Goal: Task Accomplishment & Management: Manage account settings

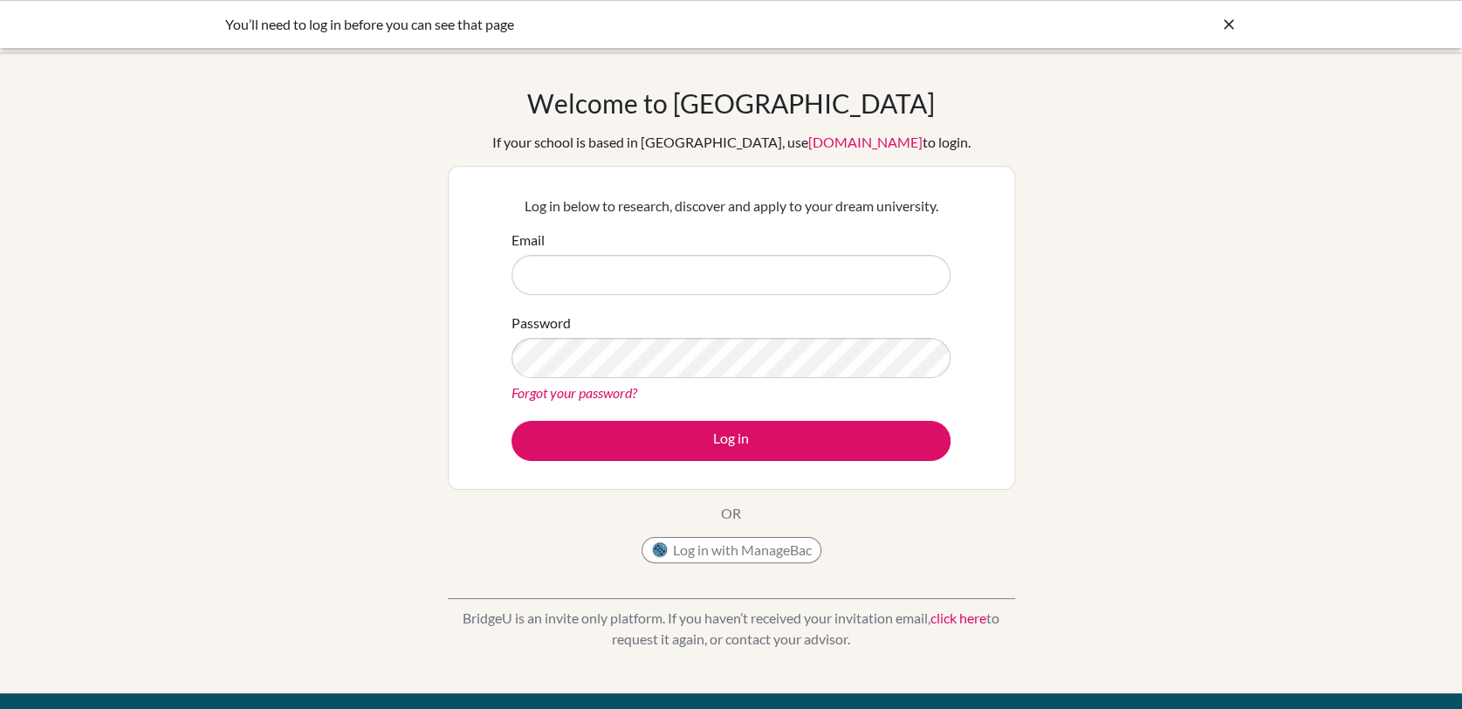
type input "[EMAIL_ADDRESS][DOMAIN_NAME]"
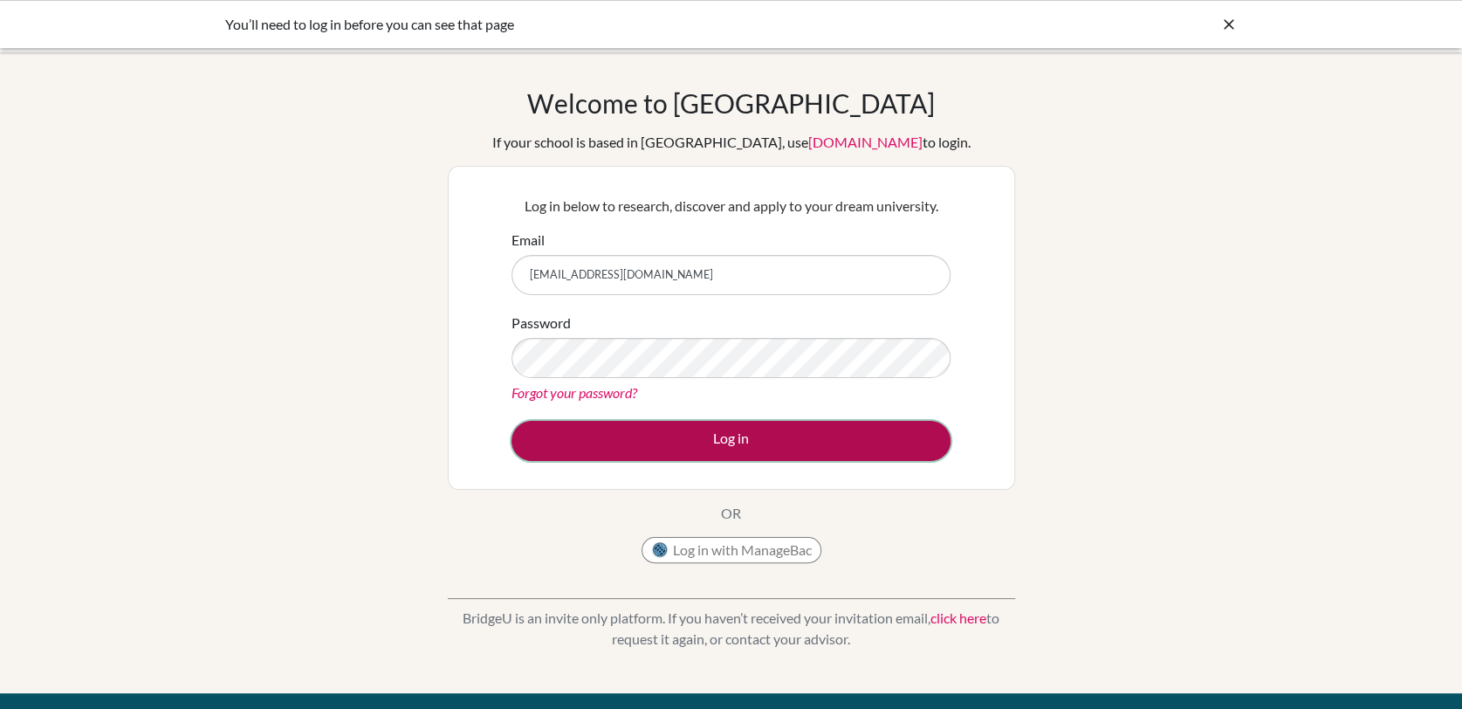
click at [862, 434] on button "Log in" at bounding box center [731, 441] width 439 height 40
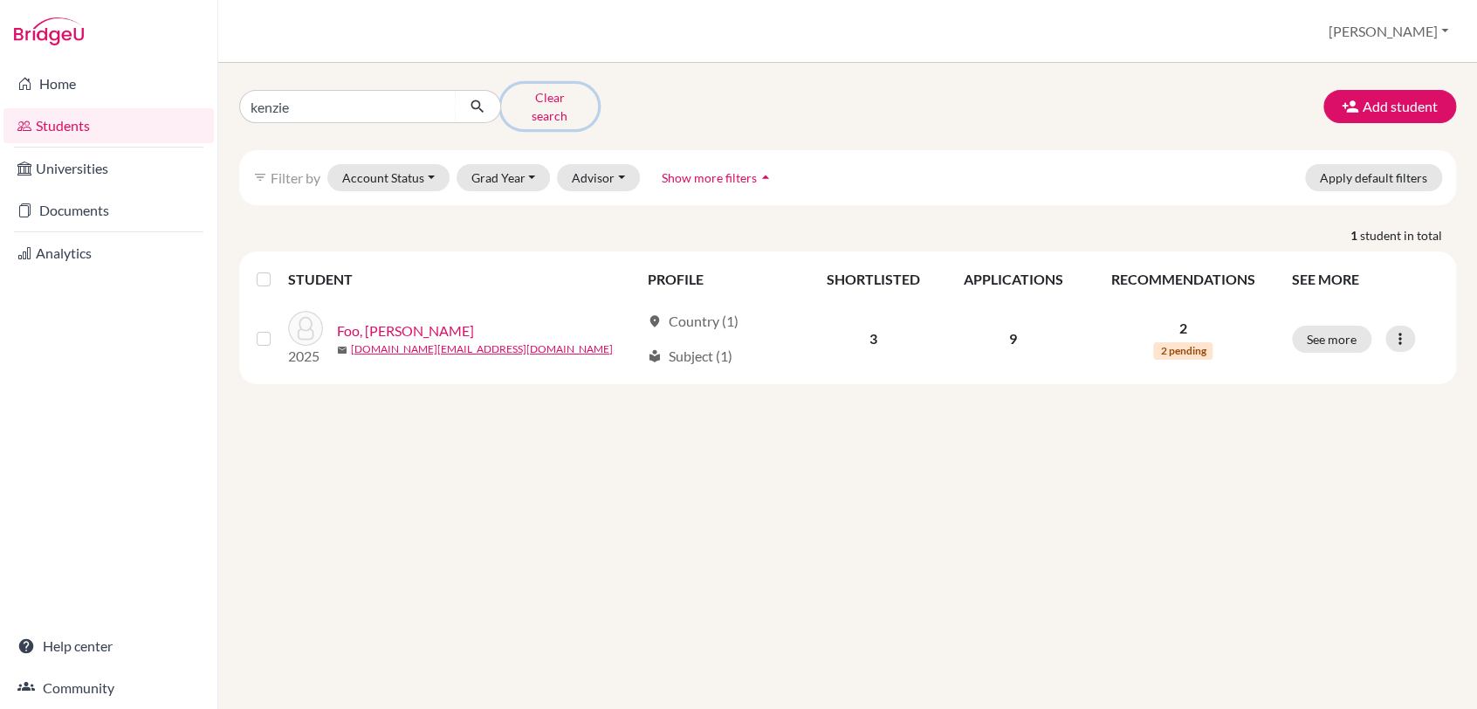
click at [575, 102] on button "Clear search" at bounding box center [549, 106] width 97 height 45
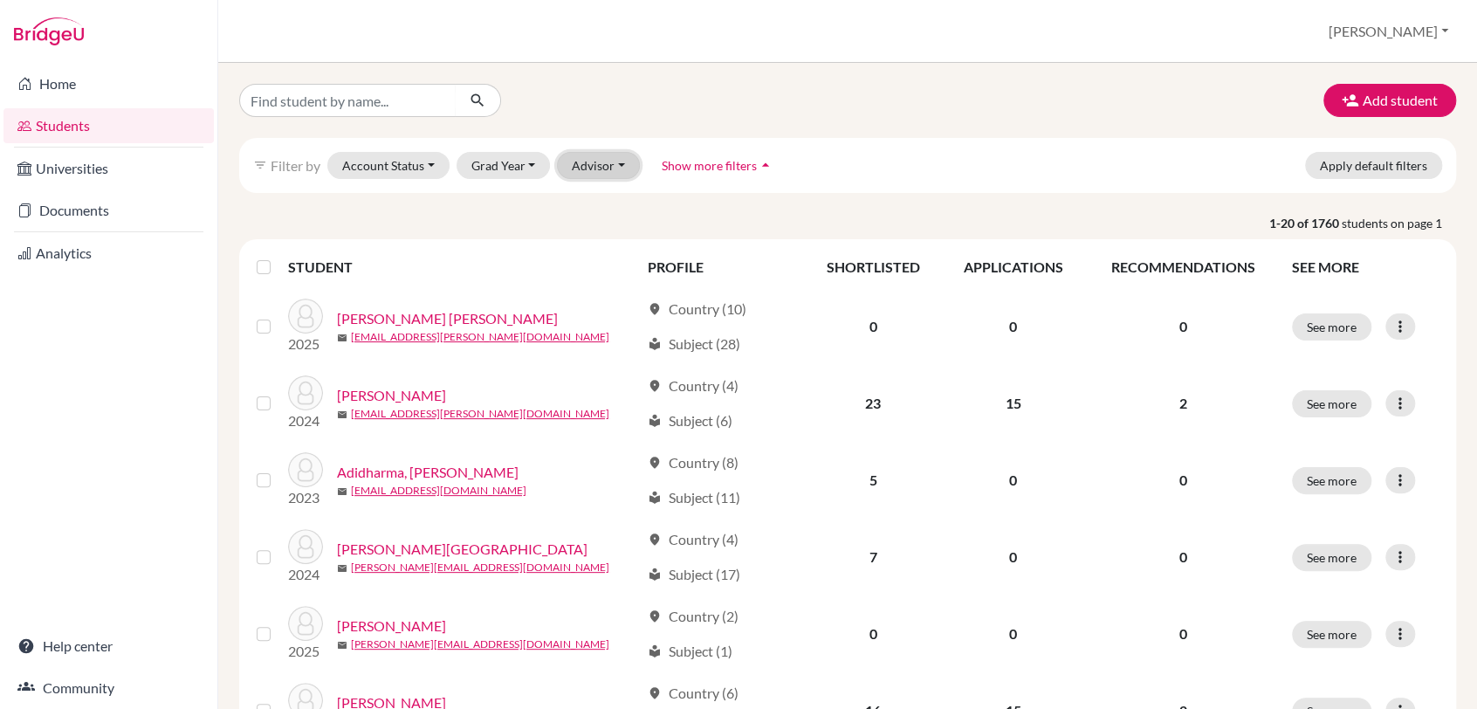
click at [594, 164] on button "Advisor" at bounding box center [598, 165] width 83 height 27
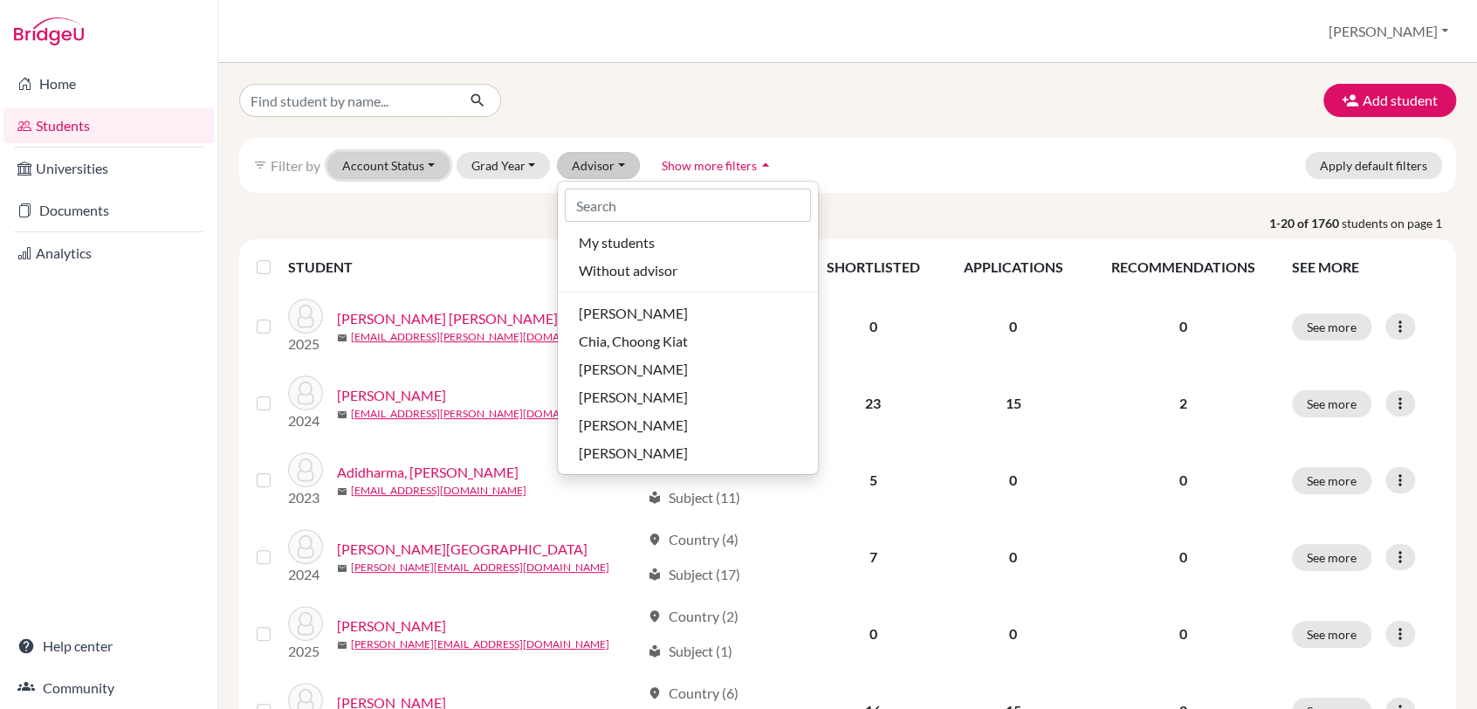
click at [435, 162] on button "Account Status" at bounding box center [388, 165] width 122 height 27
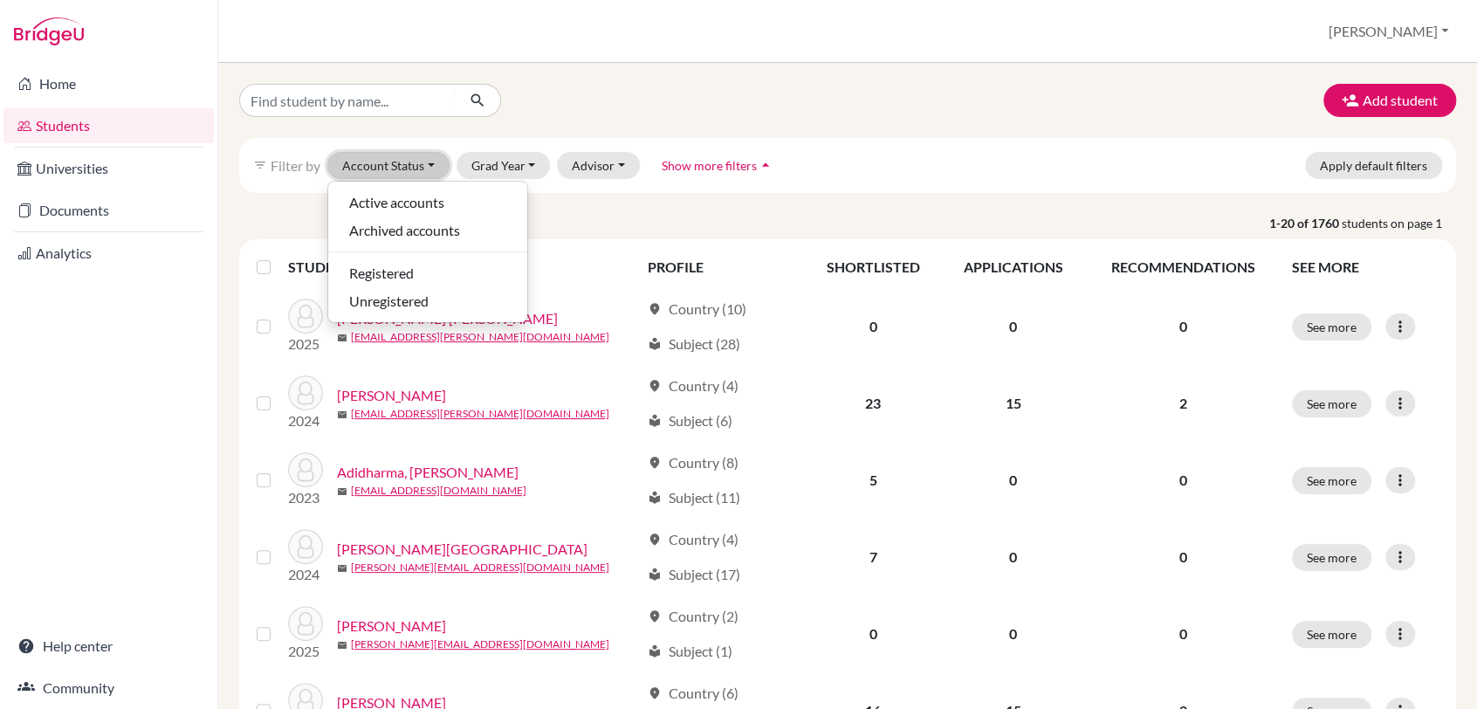
click at [435, 162] on button "Account Status" at bounding box center [388, 165] width 122 height 27
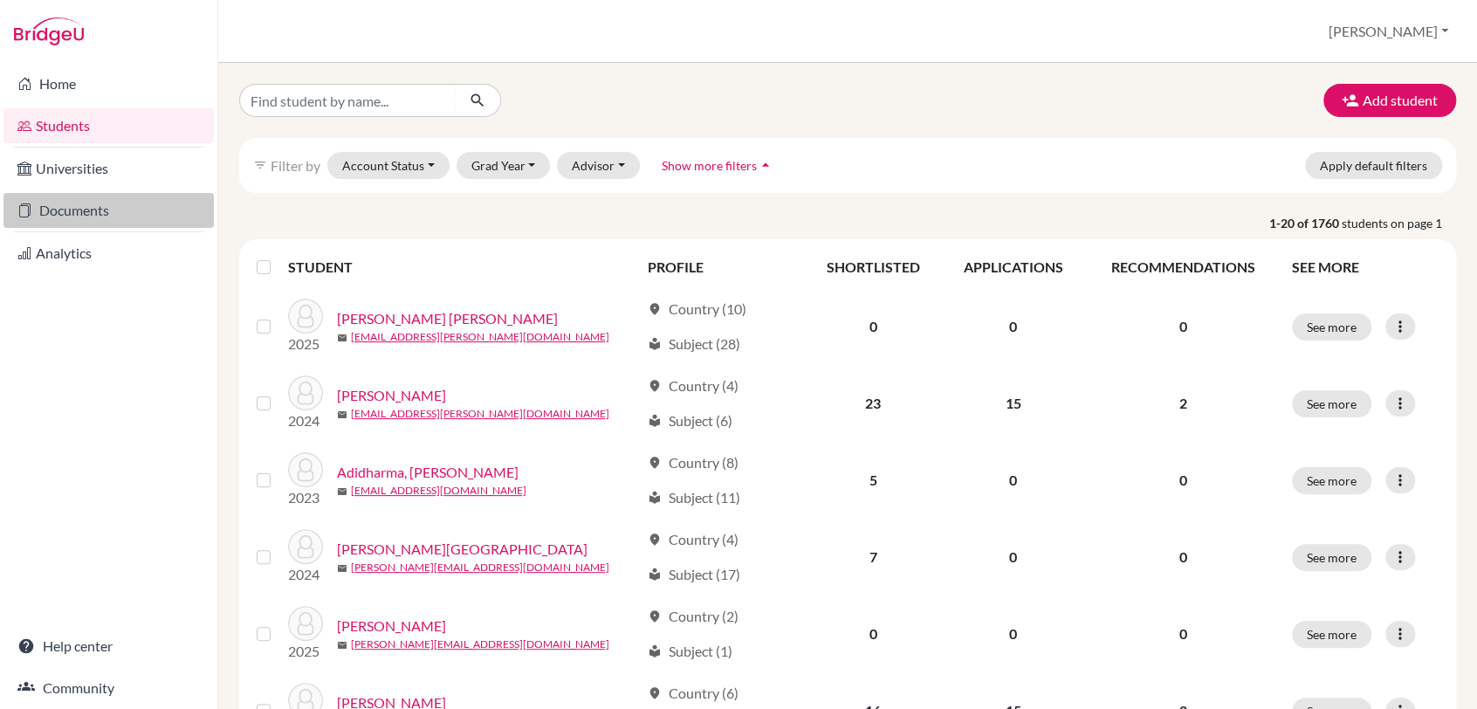
click at [69, 212] on link "Documents" at bounding box center [108, 210] width 210 height 35
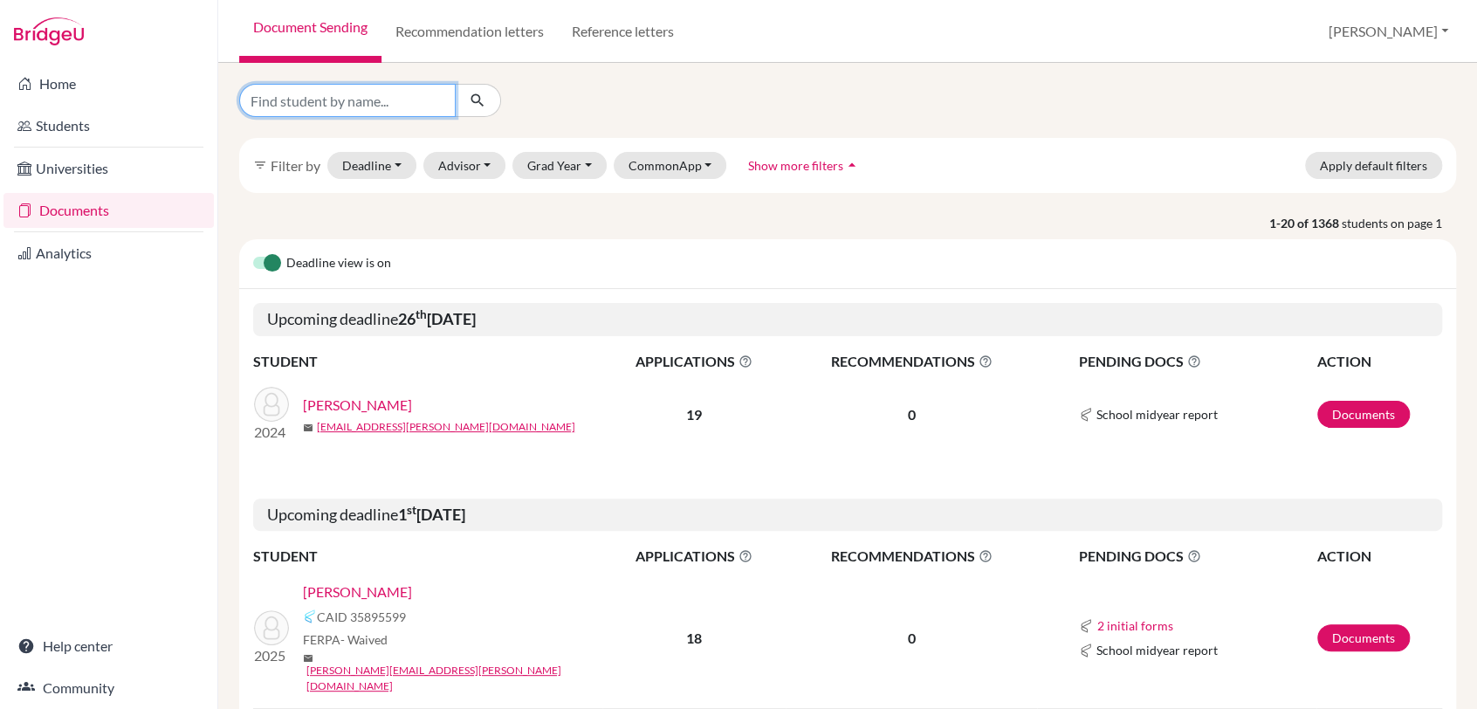
click at [349, 107] on input "Find student by name..." at bounding box center [347, 100] width 216 height 33
type input "aqeel"
click button "submit" at bounding box center [478, 100] width 46 height 33
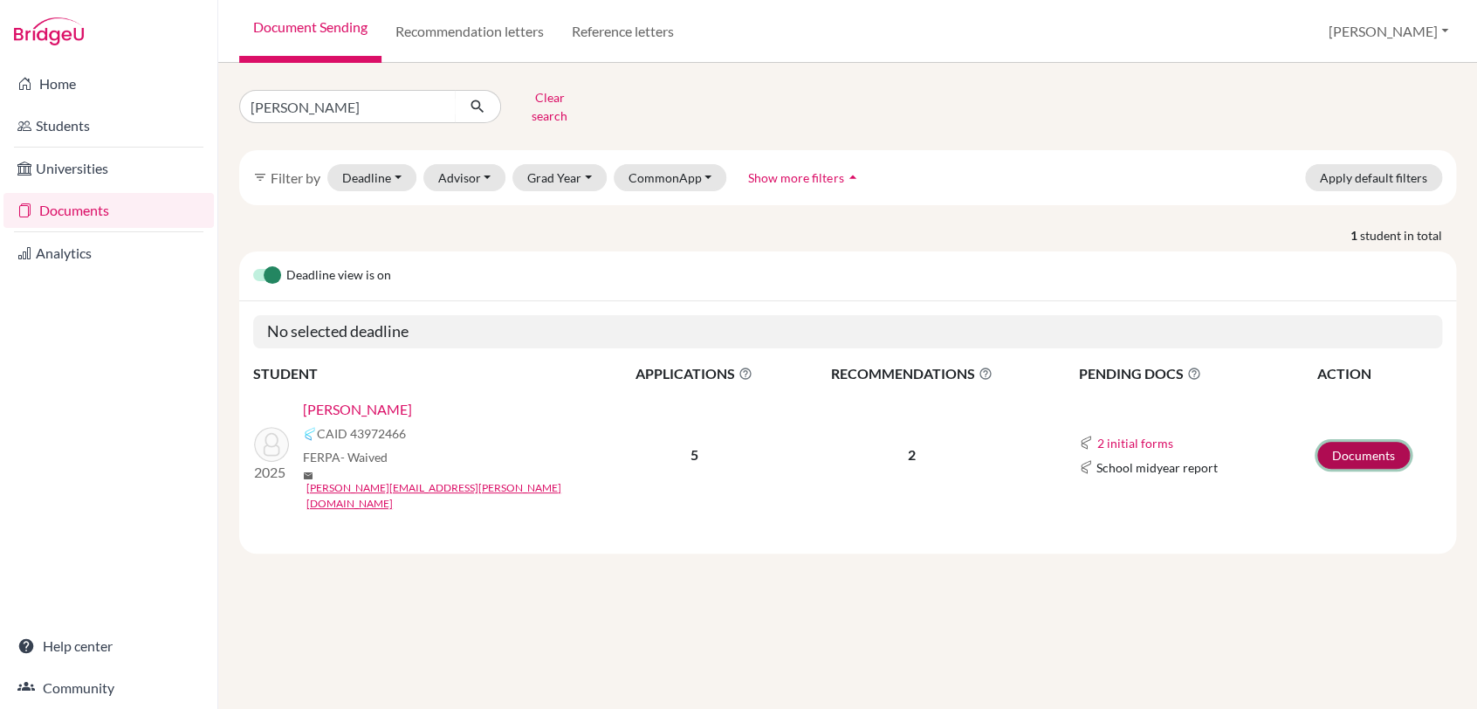
click at [1362, 442] on link "Documents" at bounding box center [1363, 455] width 93 height 27
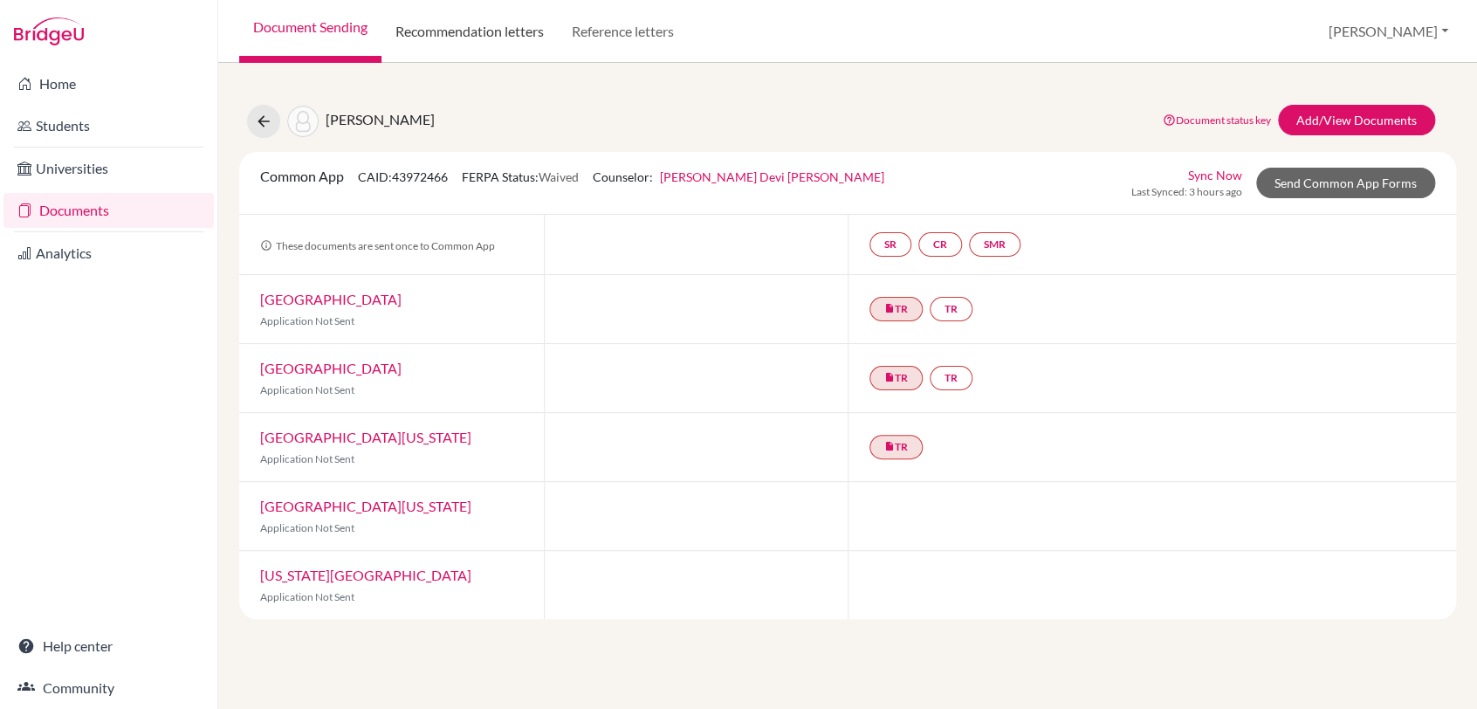
click at [472, 42] on link "Recommendation letters" at bounding box center [469, 31] width 176 height 63
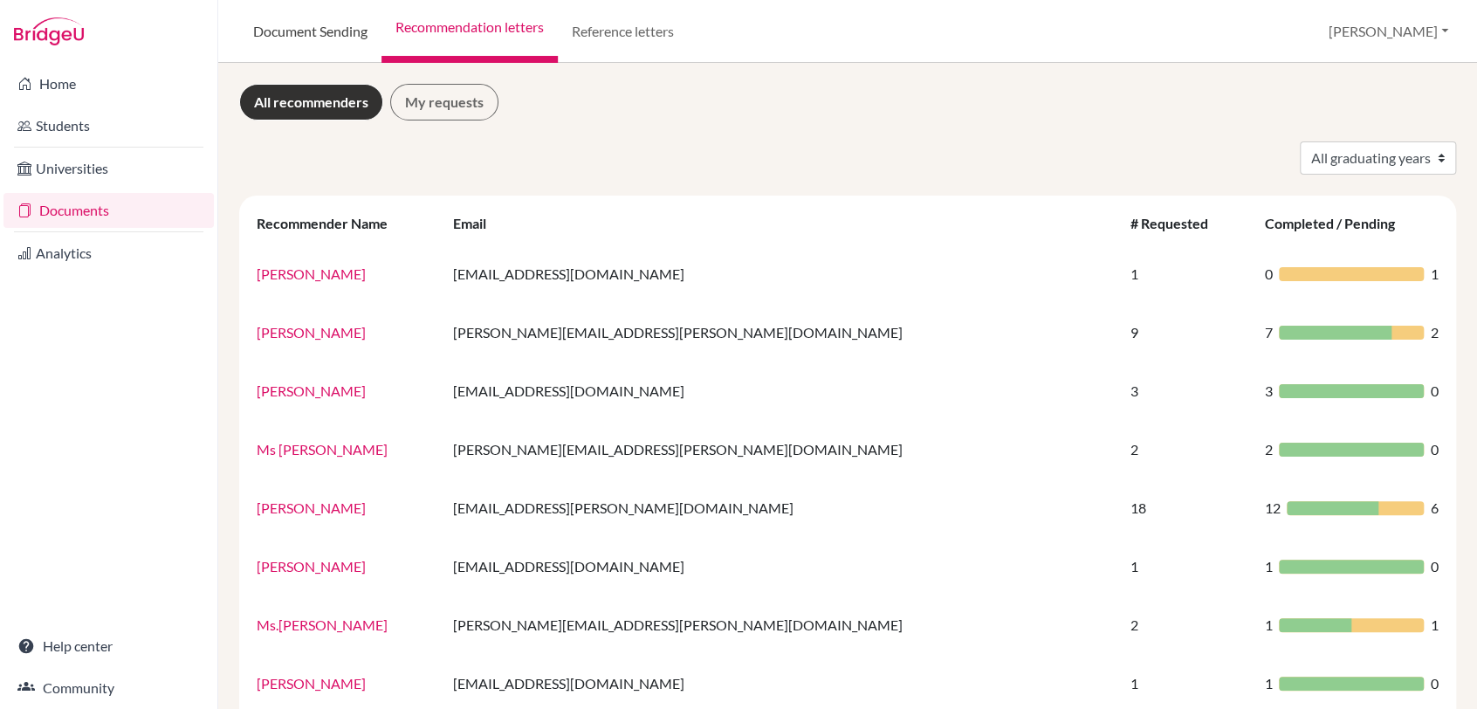
click at [314, 34] on link "Document Sending" at bounding box center [310, 31] width 142 height 63
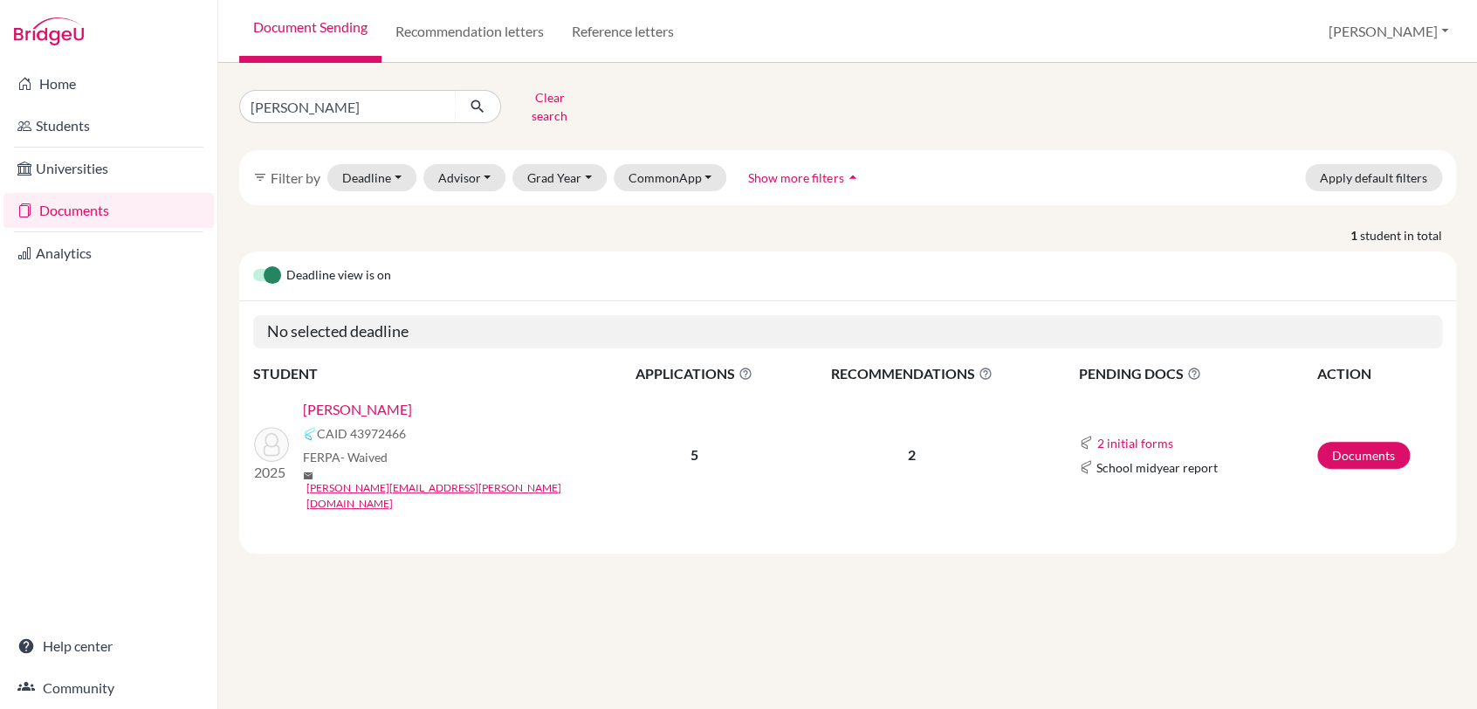
click at [901, 444] on p "2" at bounding box center [912, 454] width 250 height 21
click at [966, 363] on span "RECOMMENDATIONS This column indicated the total number of recommendations for a…" at bounding box center [912, 373] width 250 height 21
click at [982, 367] on icon at bounding box center [985, 374] width 14 height 14
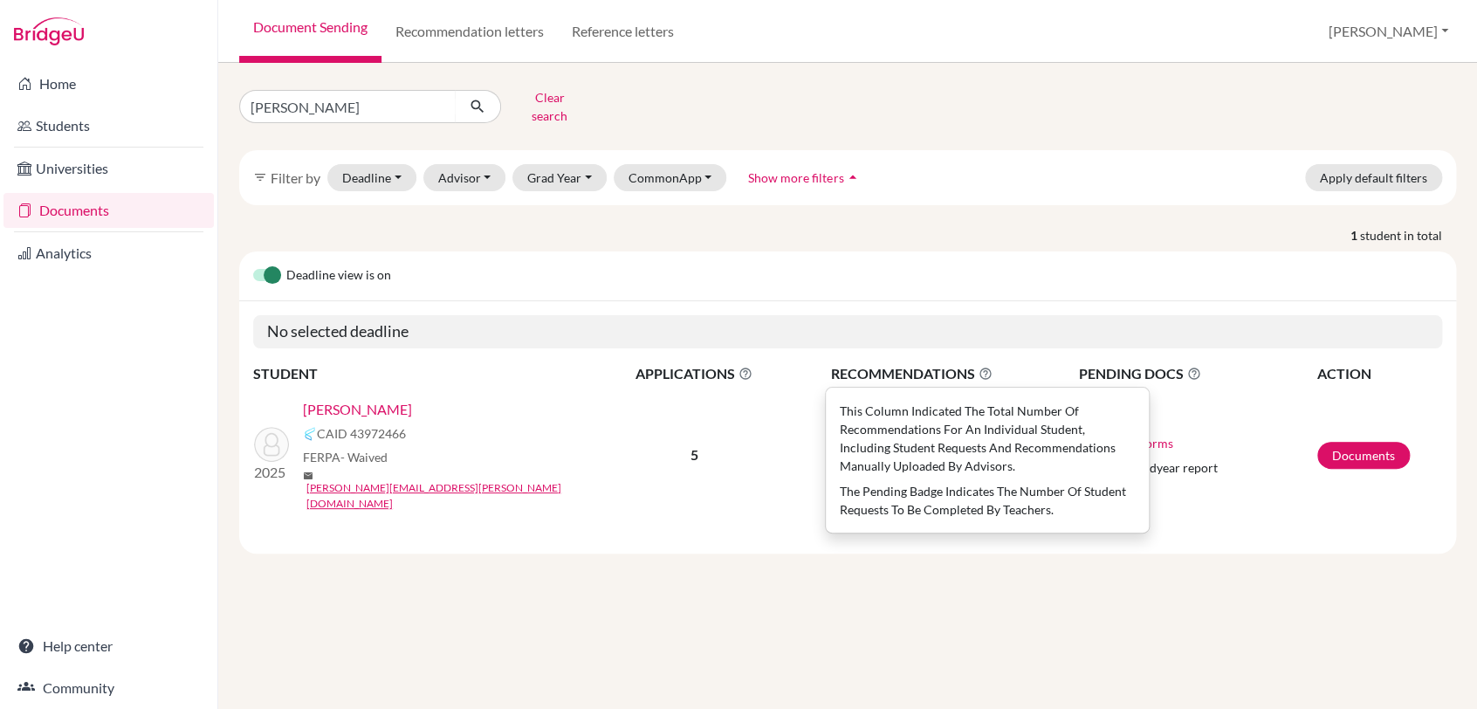
click at [982, 367] on icon at bounding box center [985, 374] width 14 height 14
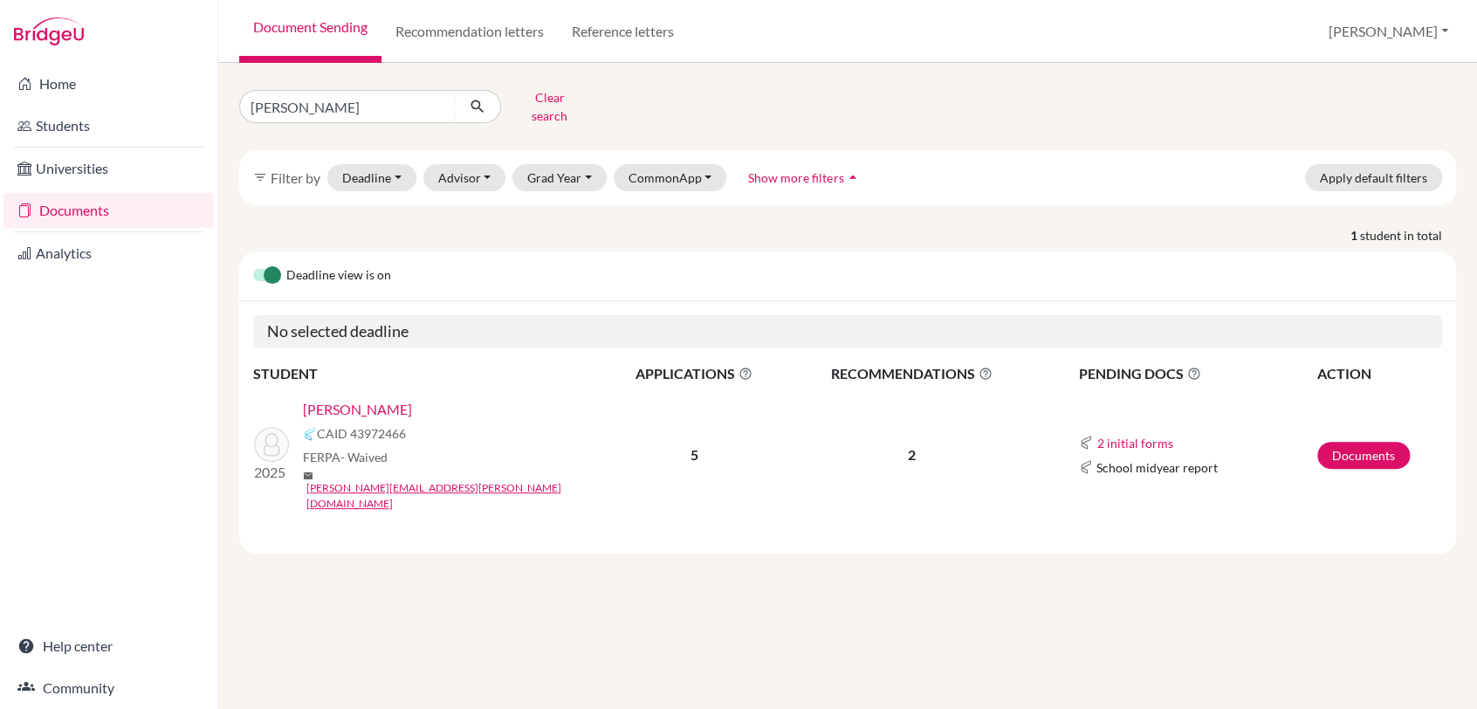
click at [915, 444] on p "2" at bounding box center [912, 454] width 250 height 21
click at [913, 444] on p "2" at bounding box center [912, 454] width 250 height 21
click at [1369, 442] on link "Documents" at bounding box center [1363, 455] width 93 height 27
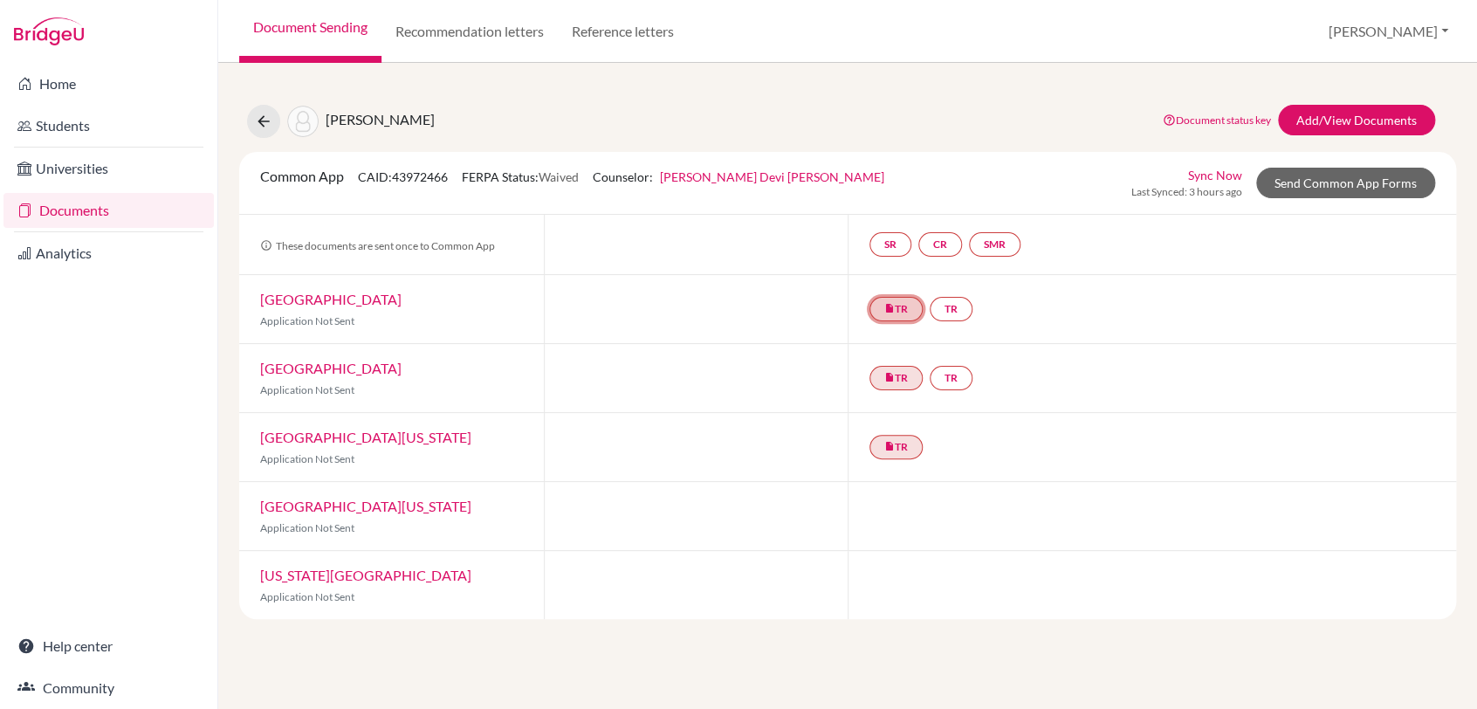
click at [902, 313] on link "insert_drive_file TR" at bounding box center [895, 309] width 53 height 24
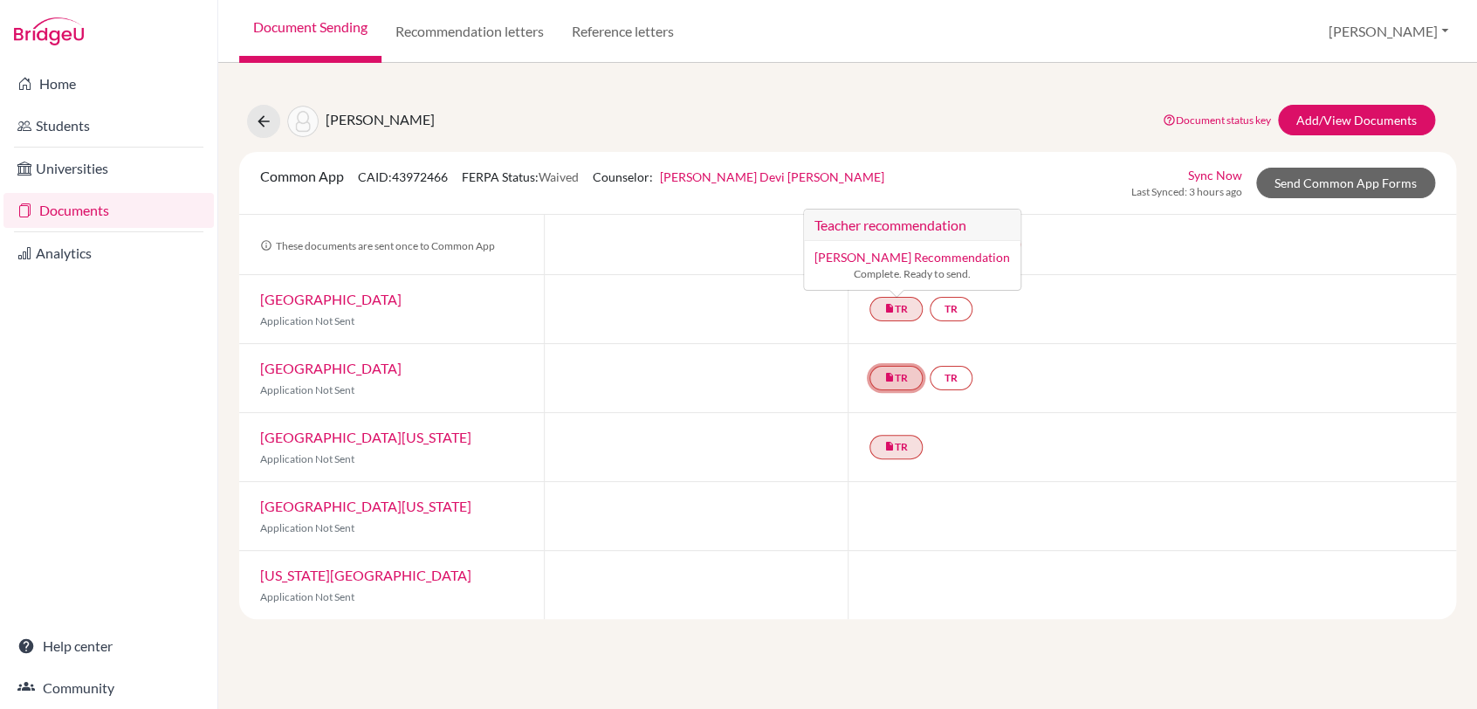
click at [911, 376] on link "insert_drive_file TR" at bounding box center [895, 378] width 53 height 24
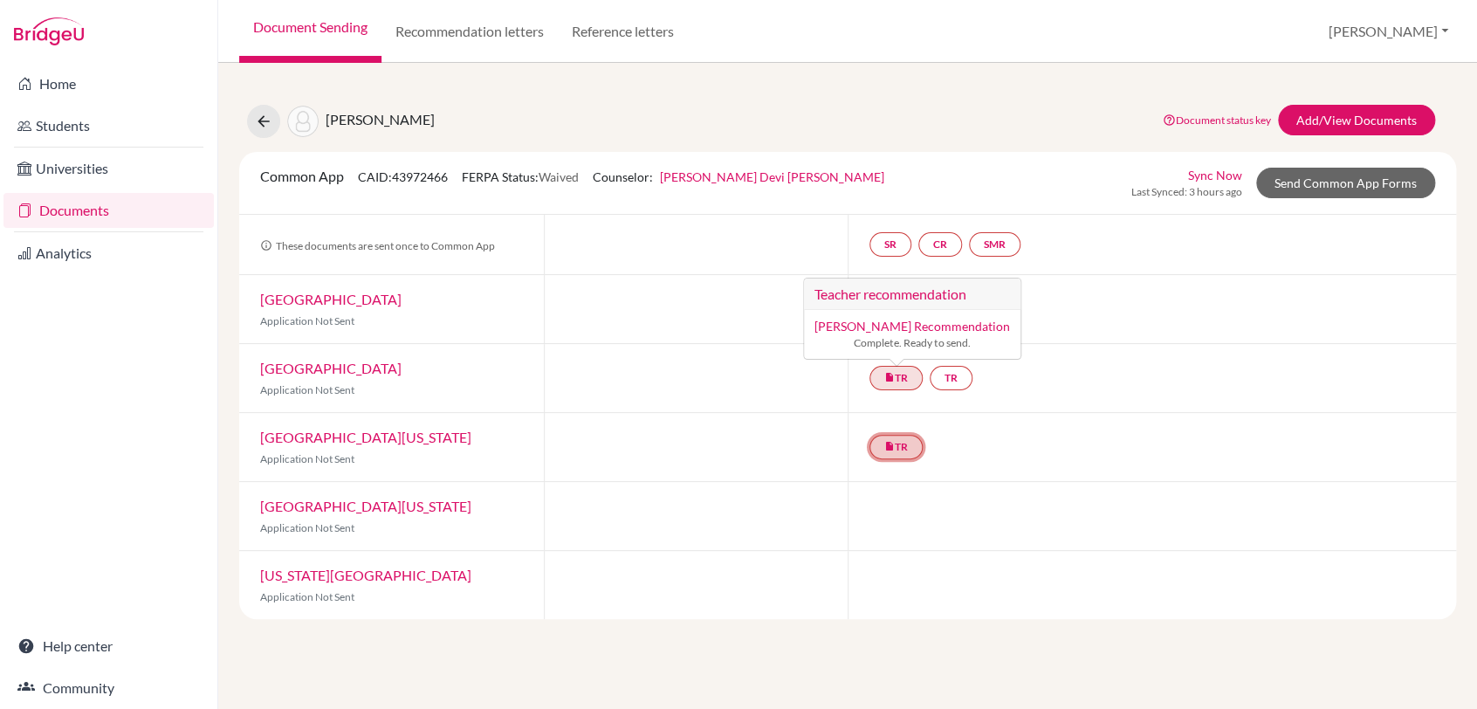
click at [910, 444] on link "insert_drive_file TR" at bounding box center [895, 447] width 53 height 24
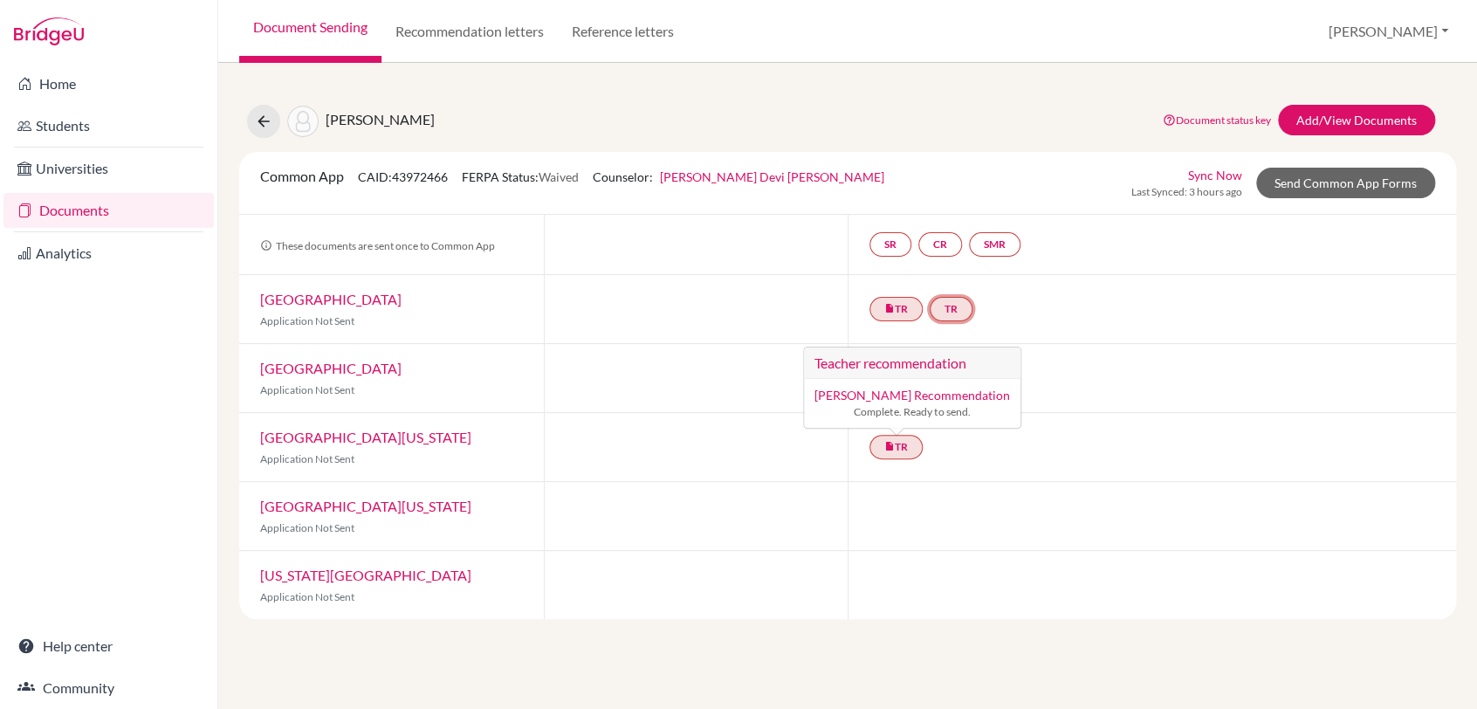
click at [964, 304] on link "TR" at bounding box center [951, 309] width 43 height 24
click at [943, 244] on h3 "Teacher recommendation" at bounding box center [951, 243] width 173 height 31
click at [953, 313] on link "TR Teacher recommendation Incomplete" at bounding box center [951, 309] width 43 height 24
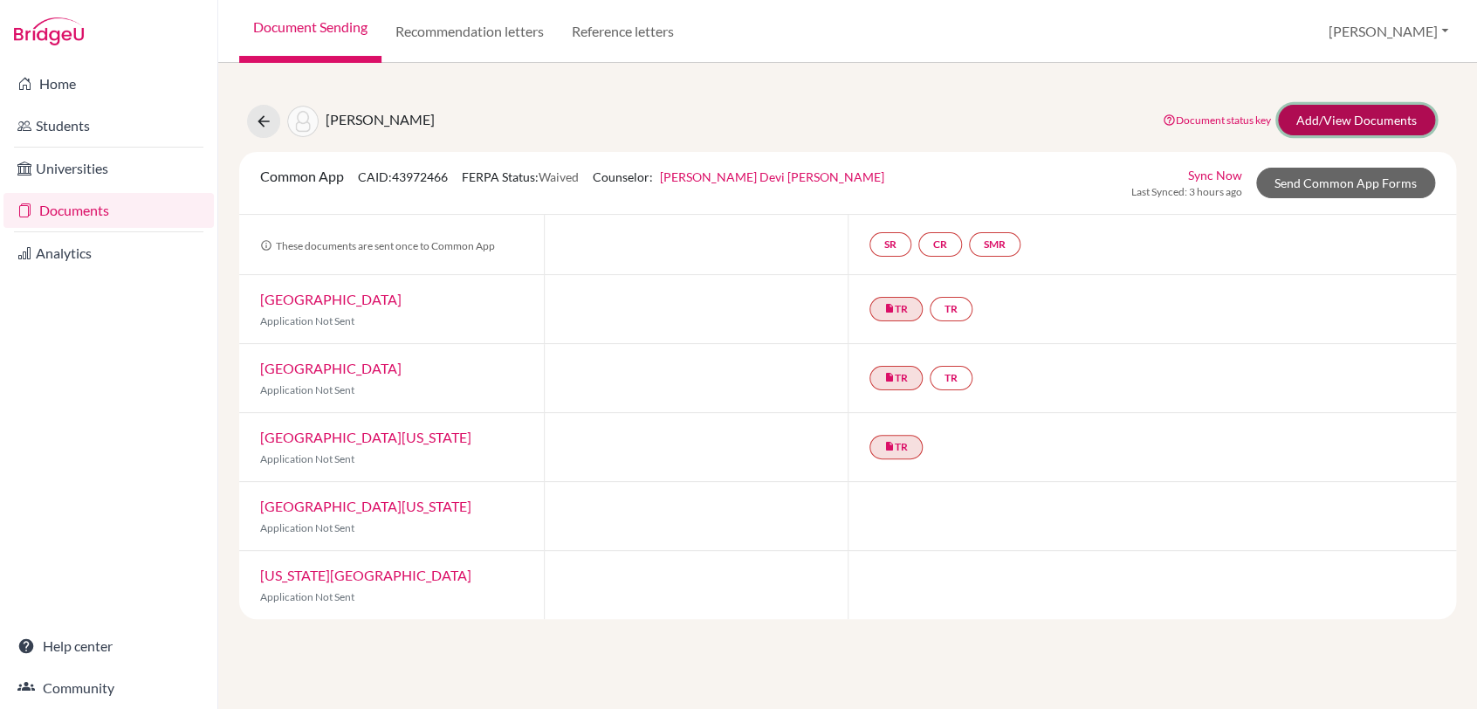
click at [1387, 117] on link "Add/View Documents" at bounding box center [1356, 120] width 157 height 31
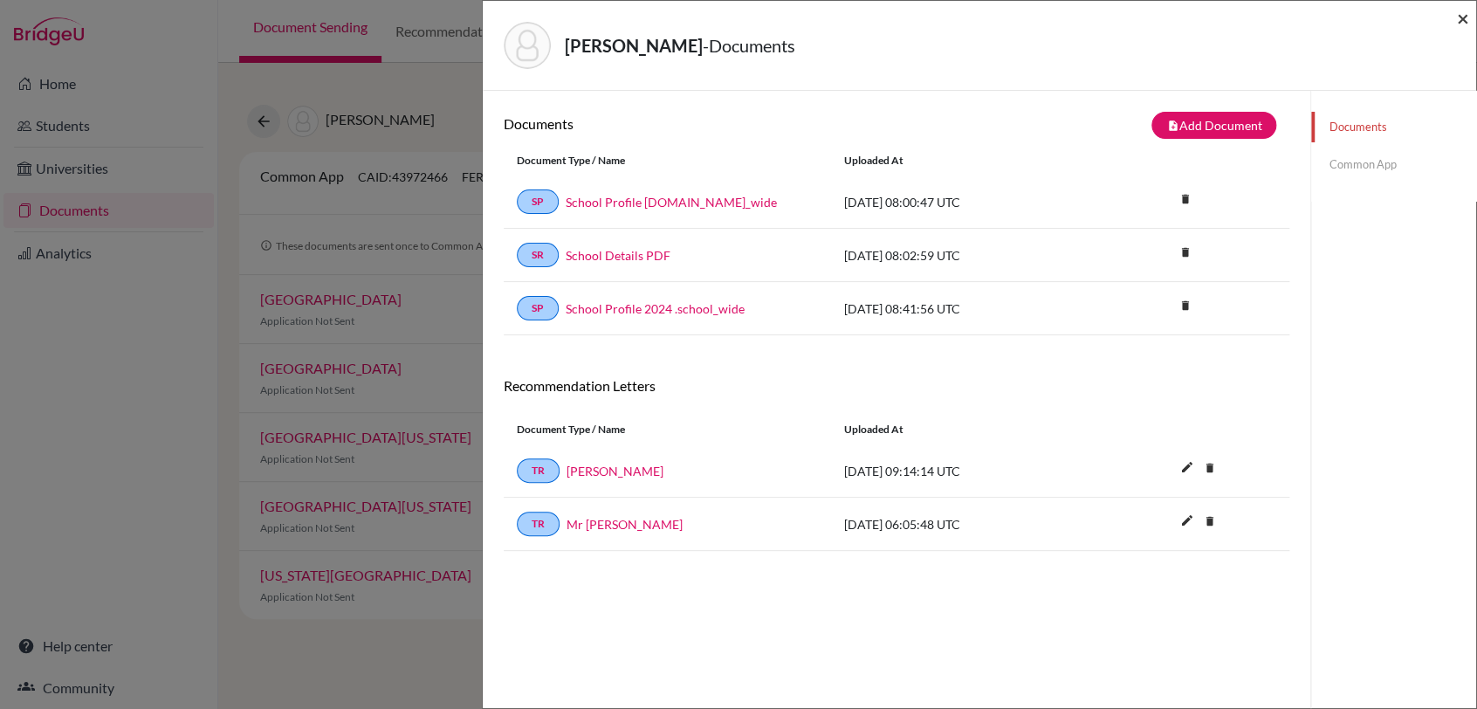
click at [1462, 17] on span "×" at bounding box center [1463, 17] width 12 height 25
click at [1469, 24] on div "[PERSON_NAME] - Documents ×" at bounding box center [979, 46] width 993 height 90
click at [1466, 22] on span "×" at bounding box center [1463, 17] width 12 height 25
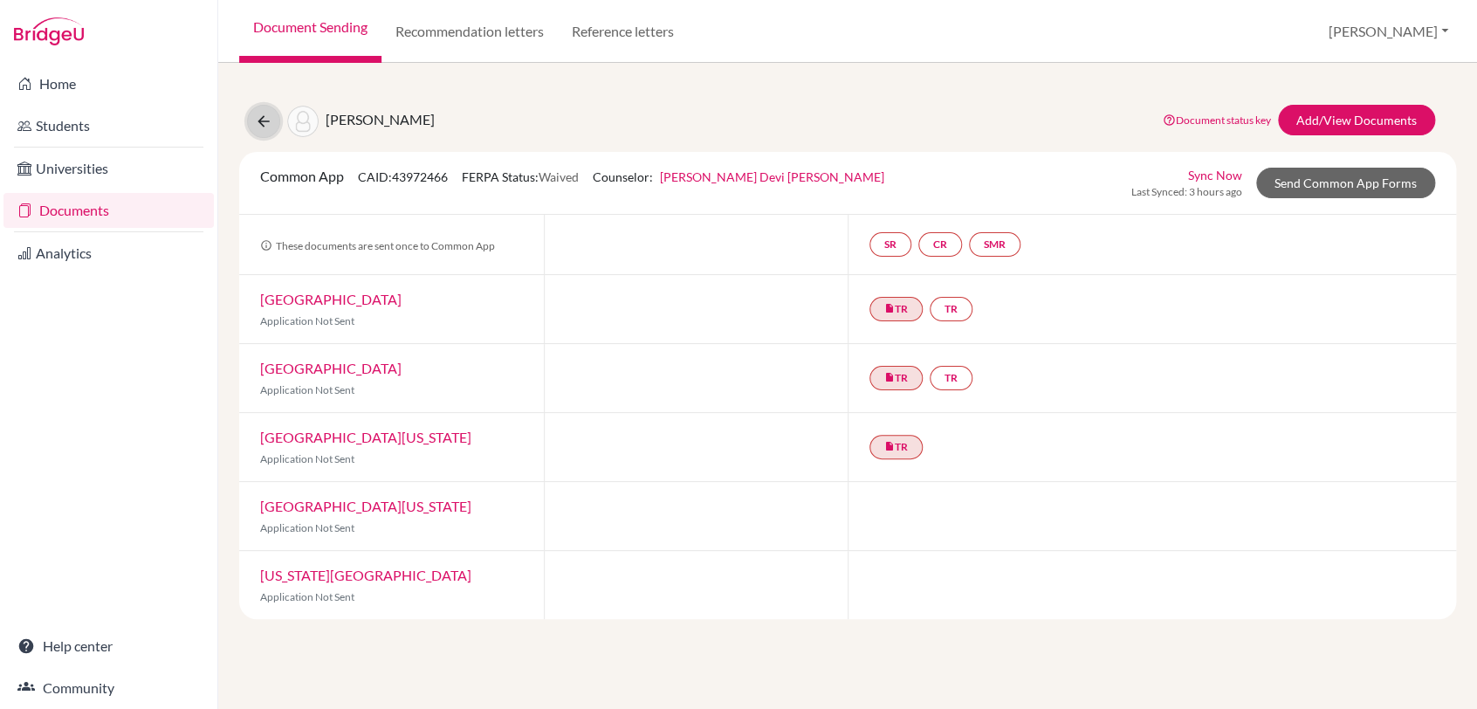
click at [248, 122] on button at bounding box center [263, 121] width 33 height 33
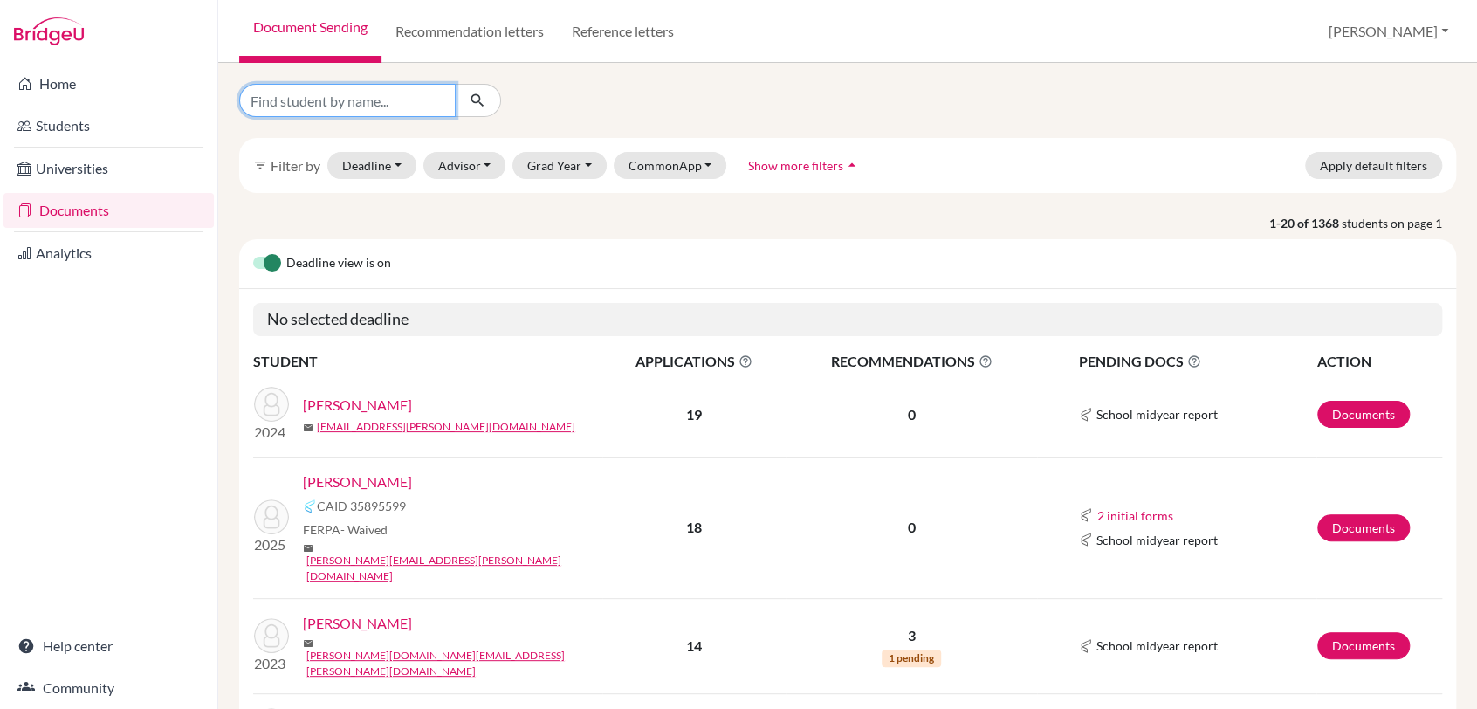
click at [328, 95] on input "Find student by name..." at bounding box center [347, 100] width 216 height 33
type input "nathan"
click button "submit" at bounding box center [478, 100] width 46 height 33
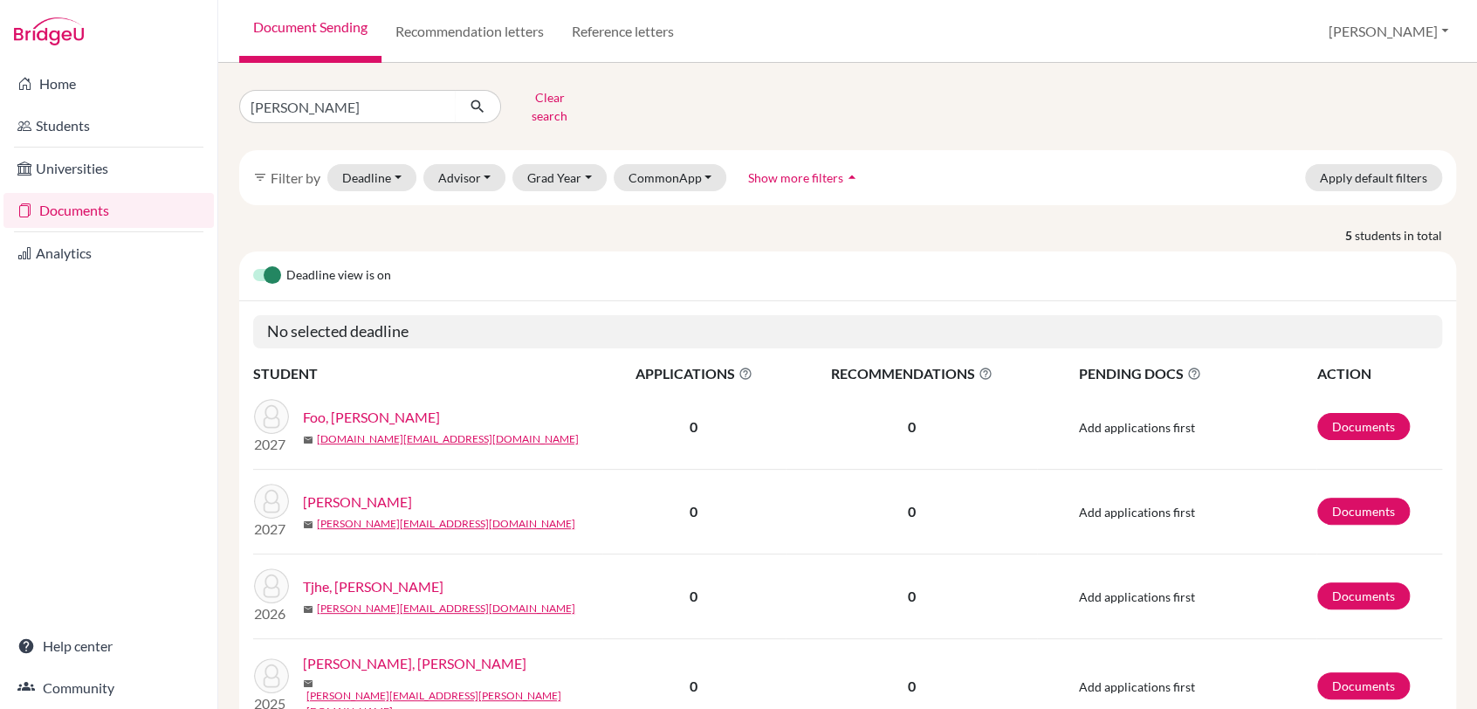
click at [412, 658] on link "Widjaja, Nathan Keenan" at bounding box center [414, 663] width 223 height 21
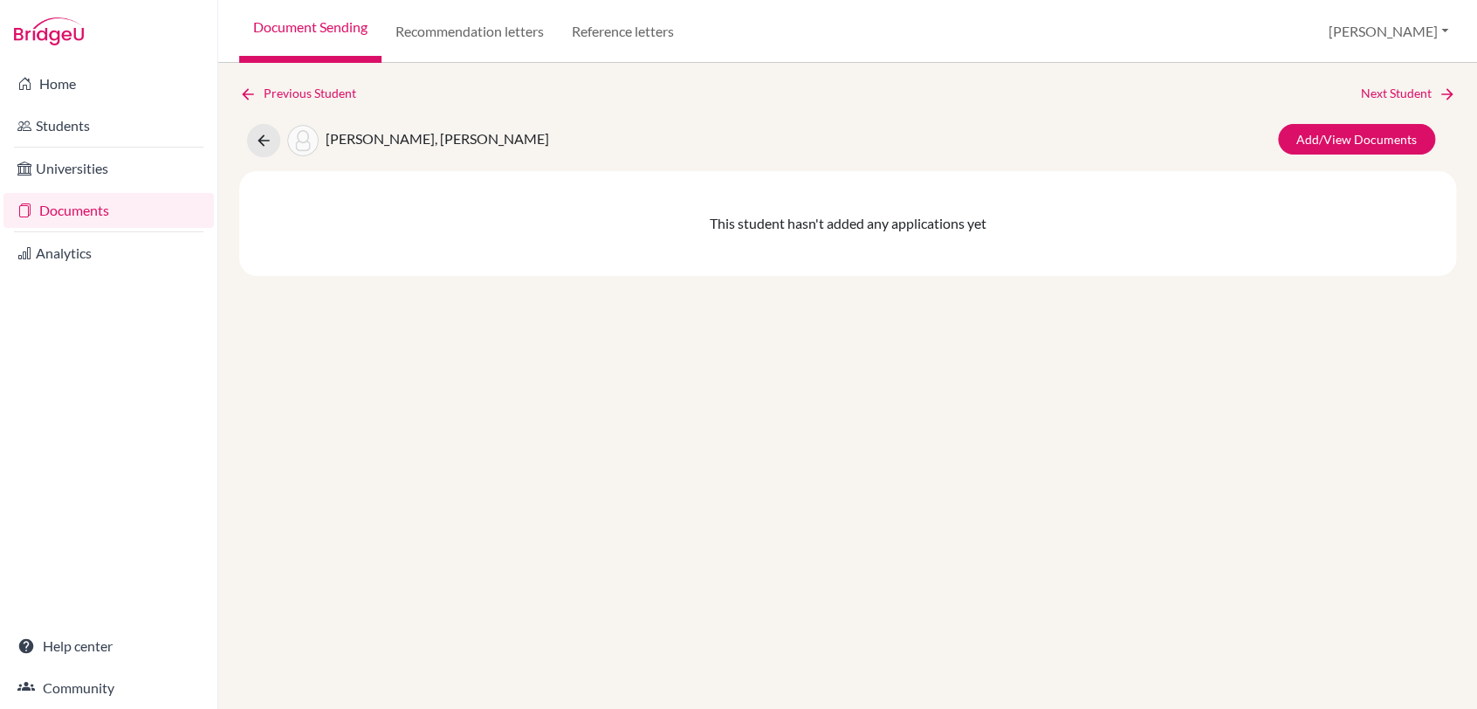
click at [496, 406] on div "Previous Student Next Student [PERSON_NAME], [PERSON_NAME] Add/View Documents T…" at bounding box center [847, 386] width 1259 height 646
click at [261, 139] on icon at bounding box center [263, 140] width 17 height 17
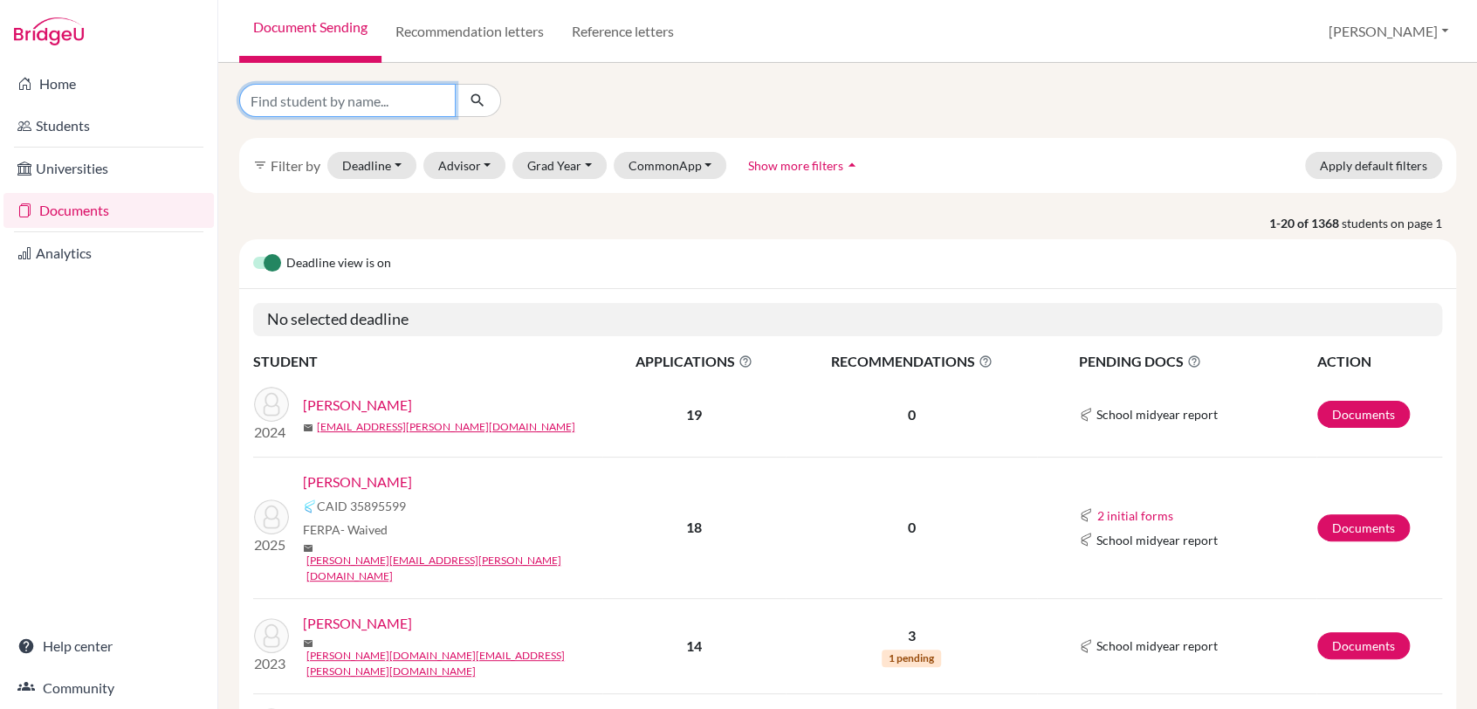
click at [368, 100] on input "Find student by name..." at bounding box center [347, 100] width 216 height 33
type input "[PERSON_NAME]"
click button "submit" at bounding box center [478, 100] width 46 height 33
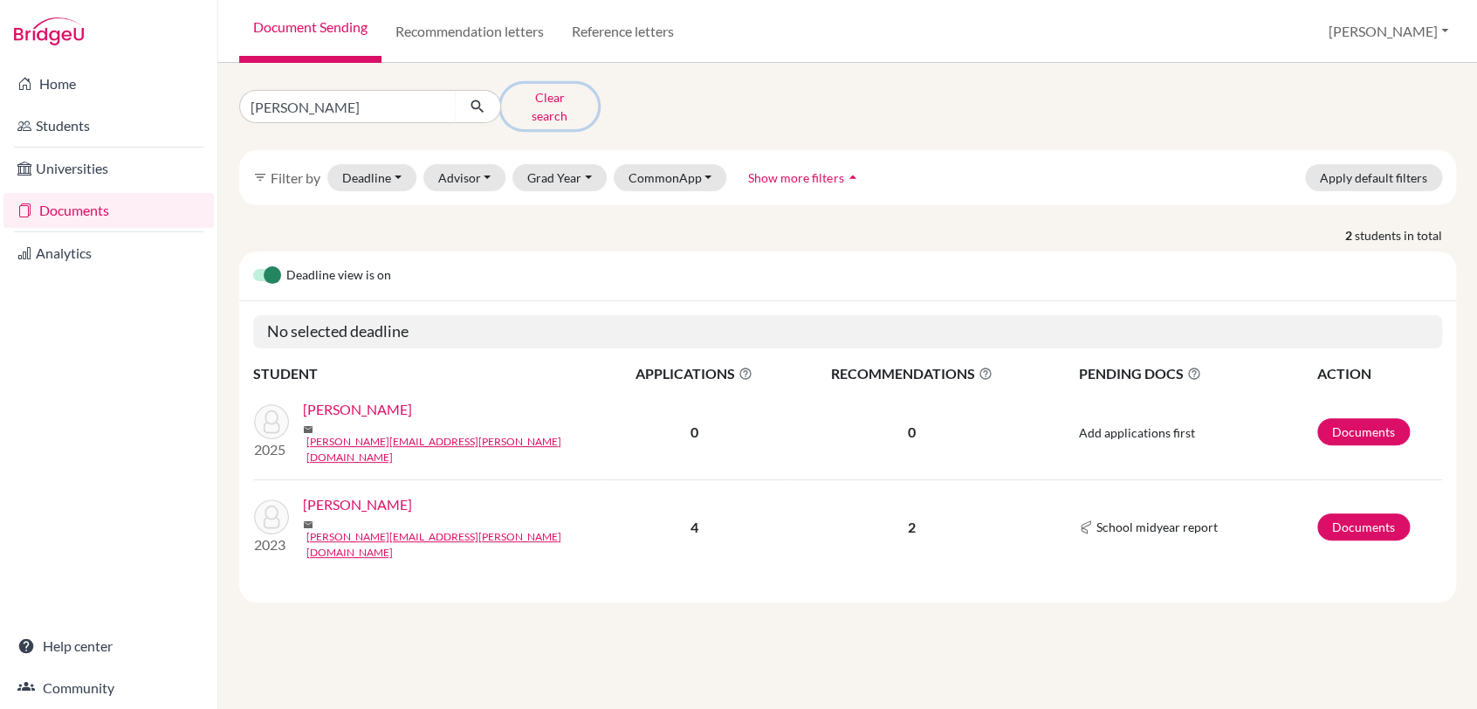
click at [540, 93] on button "Clear search" at bounding box center [549, 106] width 97 height 45
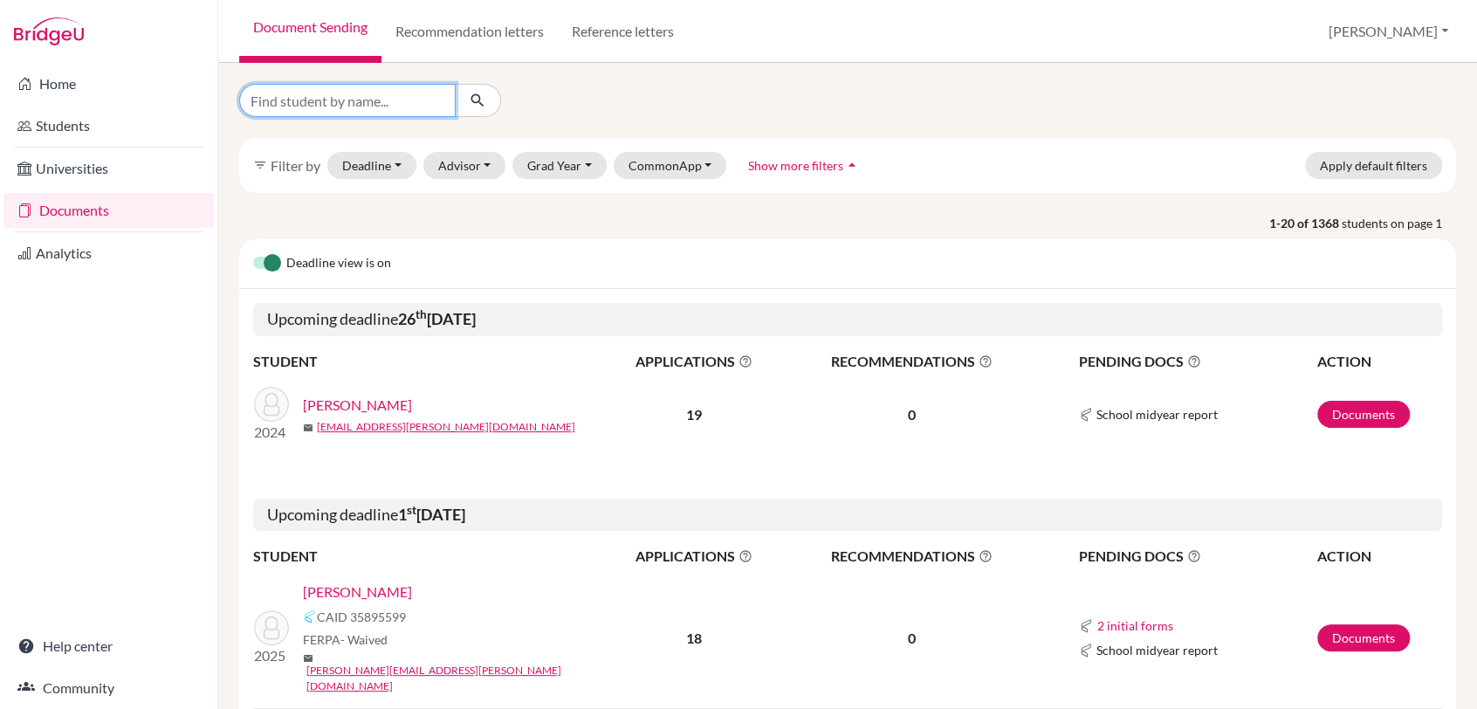
click at [281, 97] on input "Find student by name..." at bounding box center [347, 100] width 216 height 33
type input "luke"
click button "submit" at bounding box center [478, 100] width 46 height 33
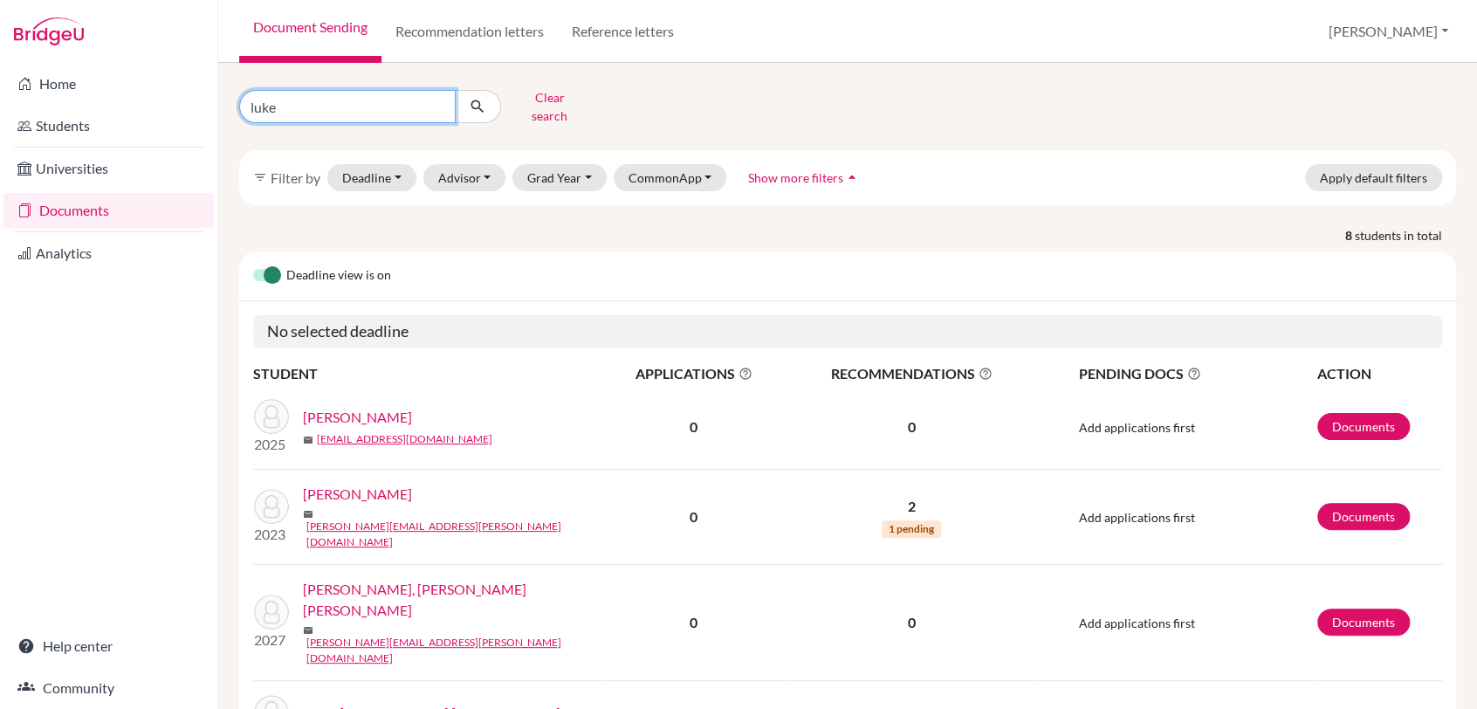
click at [347, 100] on input "luke" at bounding box center [347, 106] width 216 height 33
type input "l"
type input "[PERSON_NAME]"
click button "submit" at bounding box center [478, 106] width 46 height 33
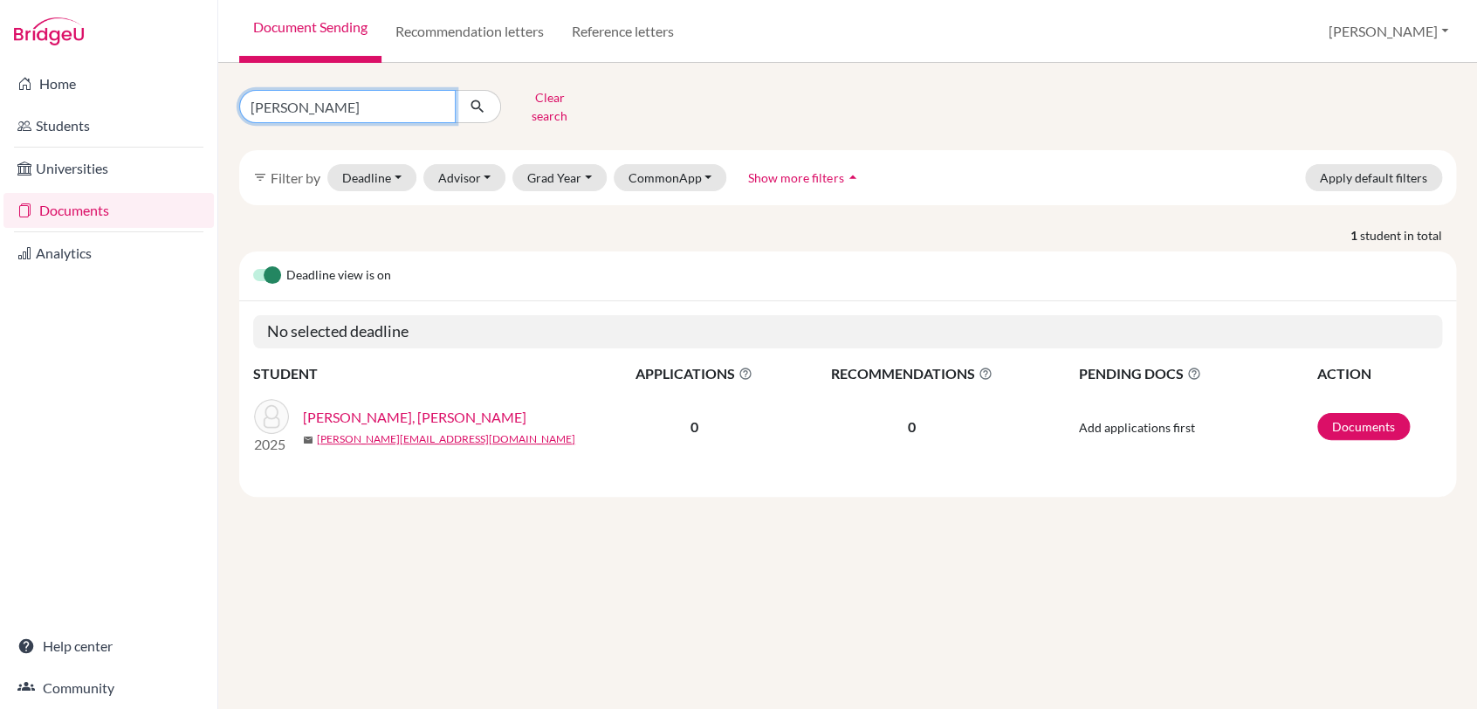
drag, startPoint x: 341, startPoint y: 92, endPoint x: 349, endPoint y: 109, distance: 19.1
click at [348, 91] on input "[PERSON_NAME]" at bounding box center [347, 106] width 216 height 33
type input "n"
type input "[PERSON_NAME]"
click button "submit" at bounding box center [478, 106] width 46 height 33
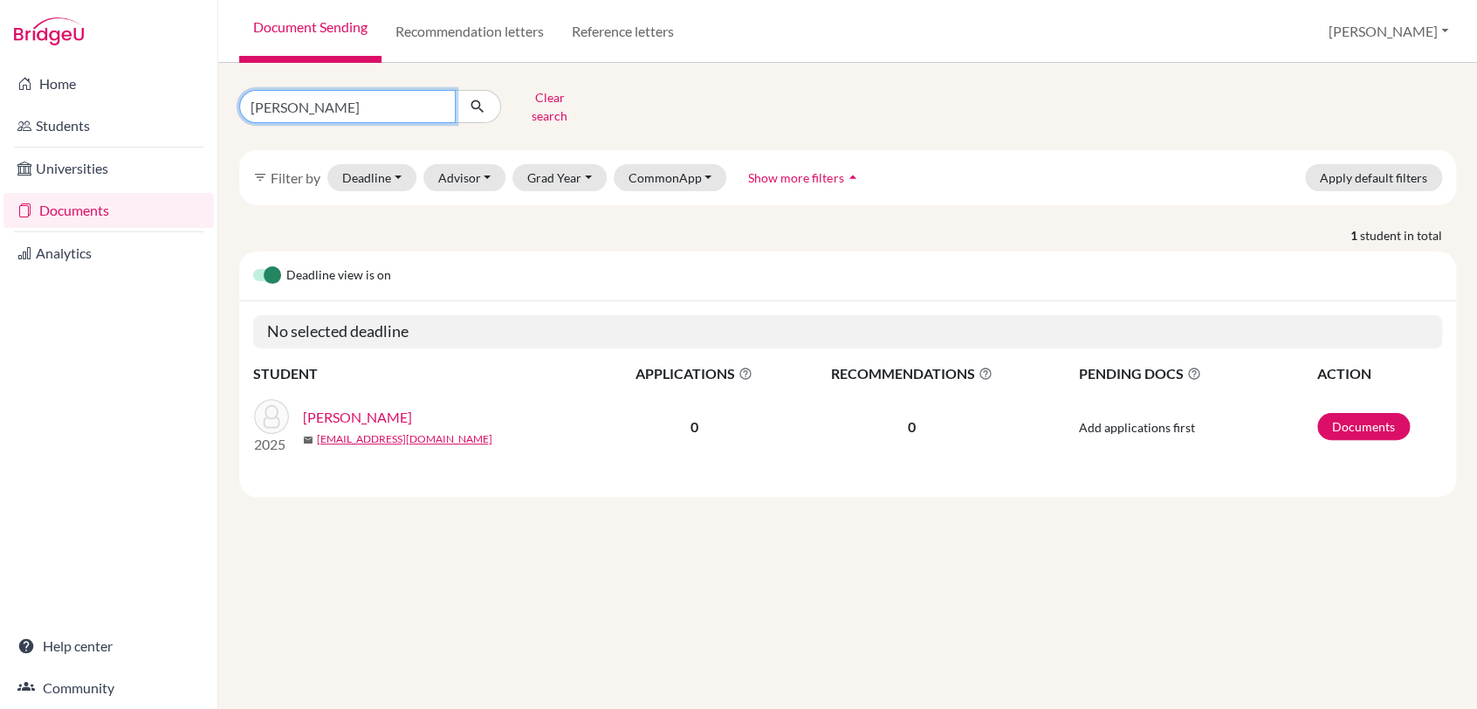
click at [365, 102] on input "[PERSON_NAME]" at bounding box center [347, 106] width 216 height 33
click at [554, 102] on button "Clear search" at bounding box center [549, 106] width 97 height 45
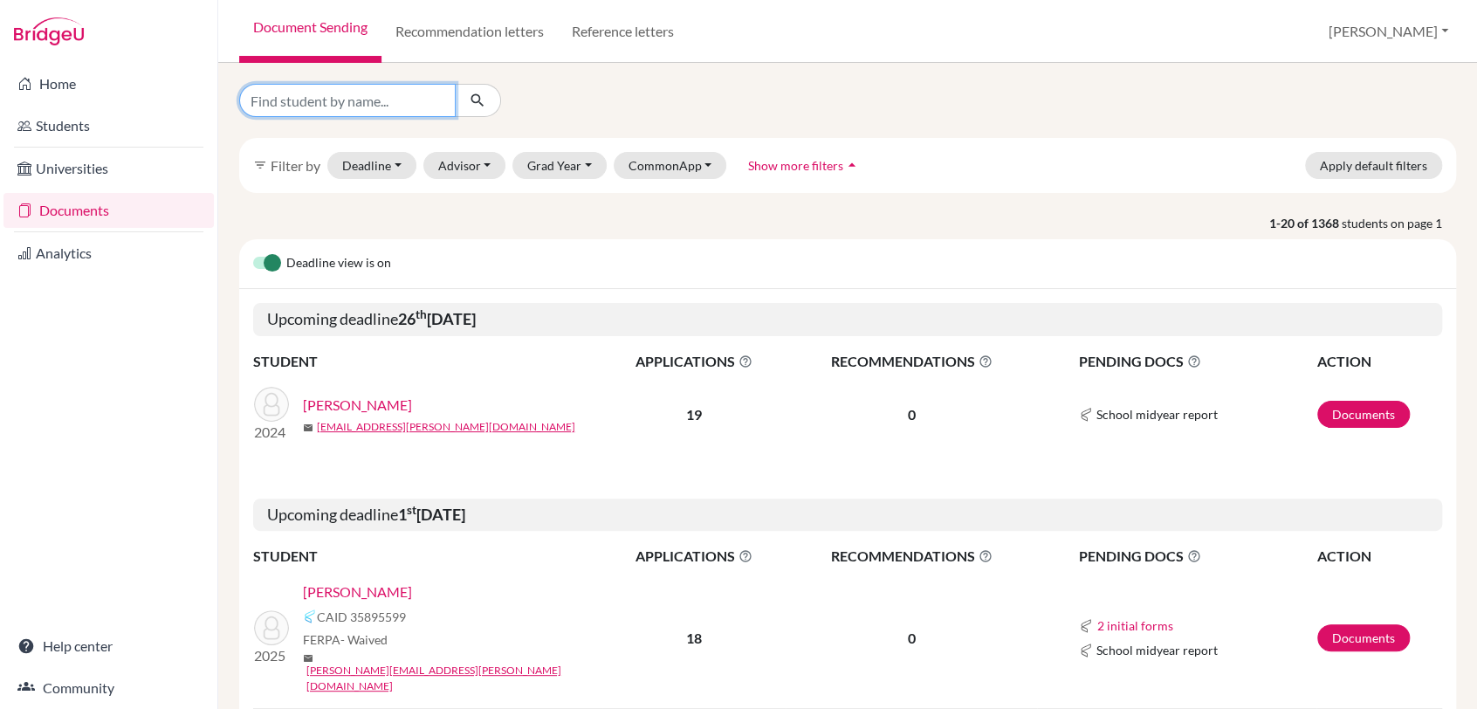
click at [328, 108] on input "Find student by name..." at bounding box center [347, 100] width 216 height 33
type input "roh"
click button "submit" at bounding box center [478, 100] width 46 height 33
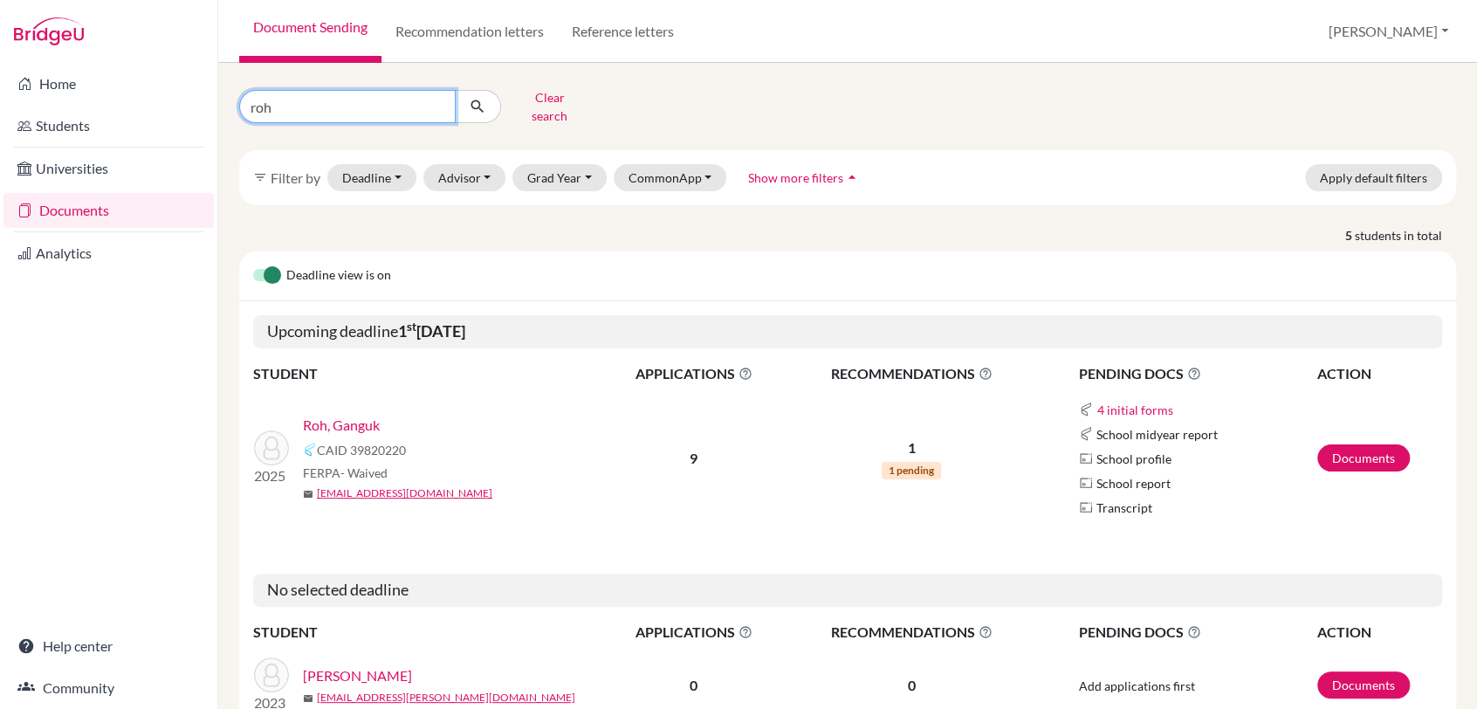
click at [314, 108] on input "roh" at bounding box center [347, 106] width 216 height 33
type input "r"
type input "kenzie"
click button "submit" at bounding box center [478, 106] width 46 height 33
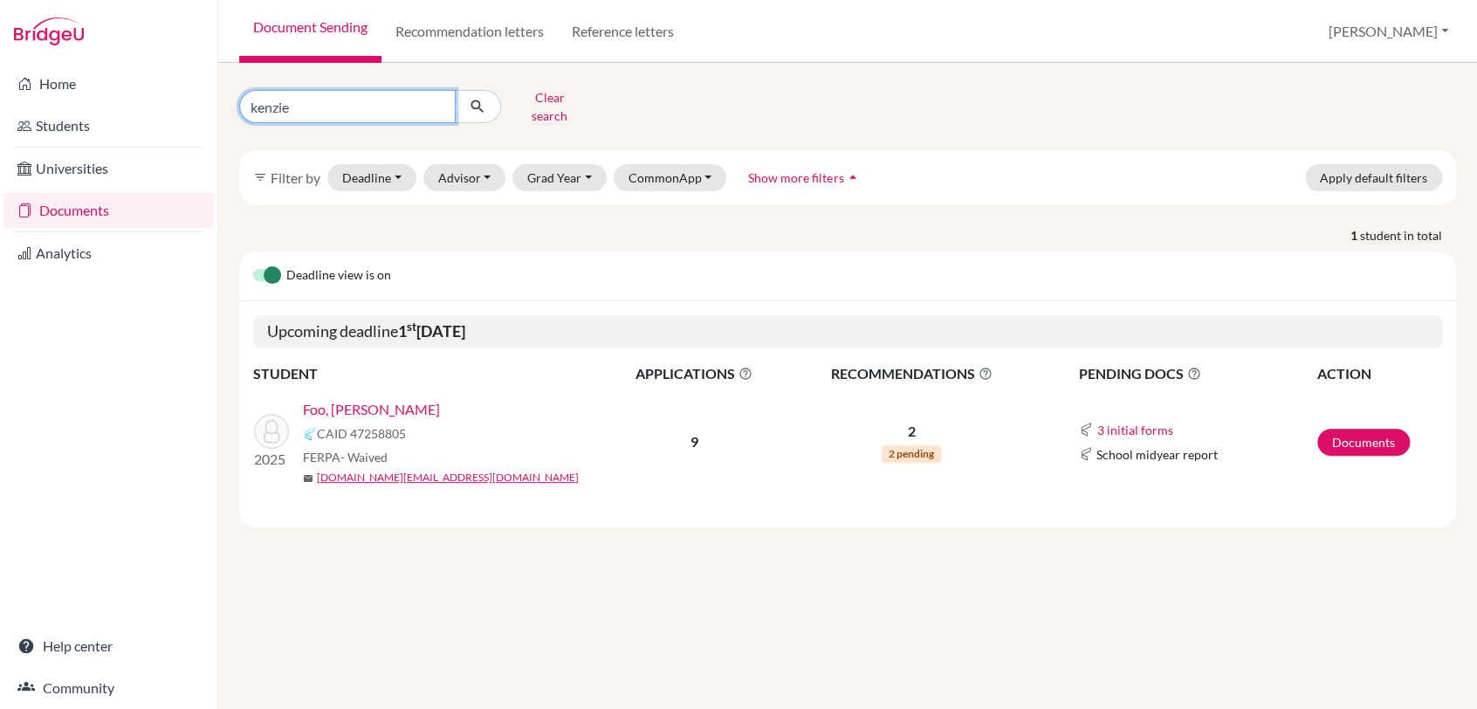
click at [382, 102] on input "kenzie" at bounding box center [347, 106] width 216 height 33
type input "k"
type input "ary"
click button "submit" at bounding box center [478, 106] width 46 height 33
